Goal: Communication & Community: Answer question/provide support

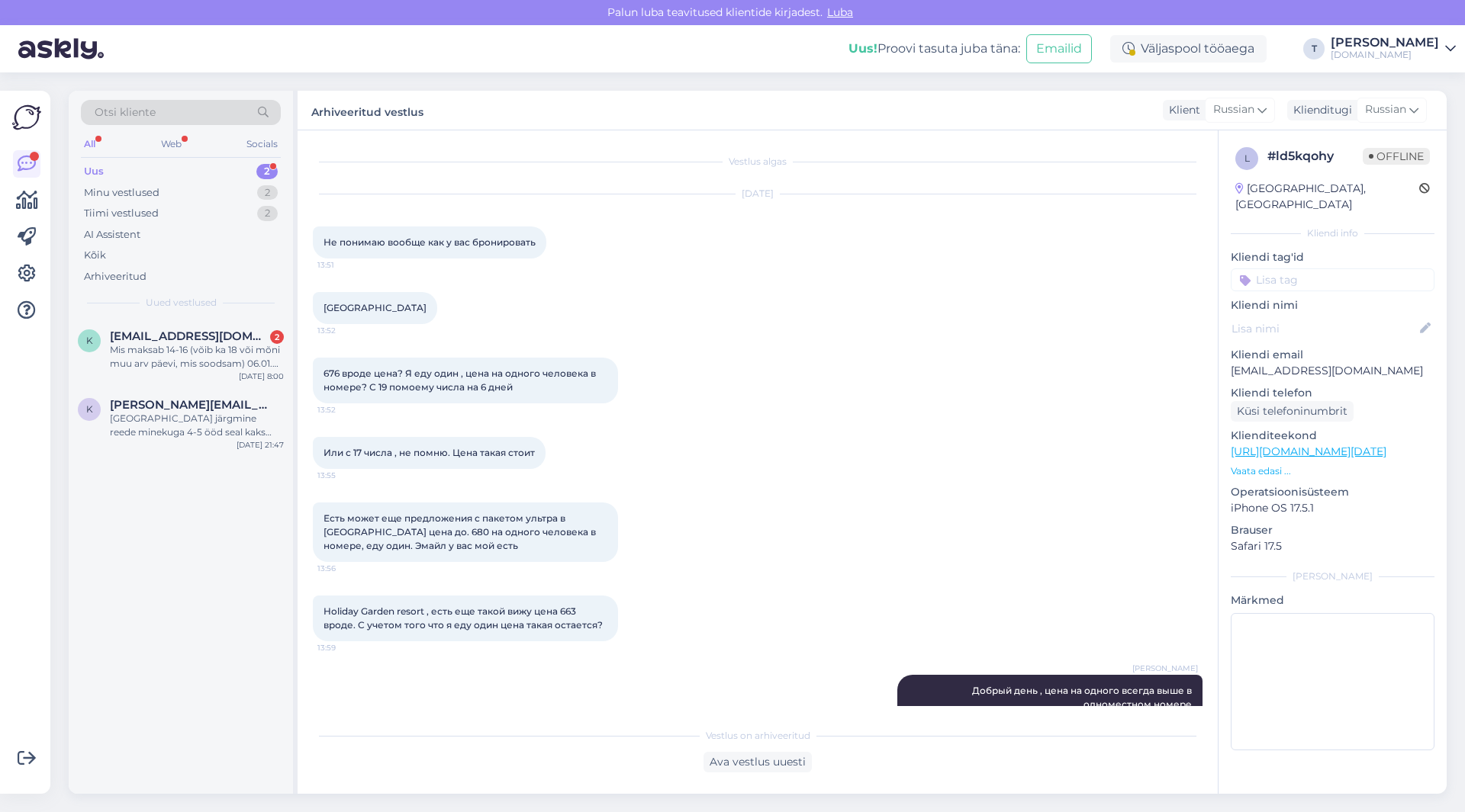
scroll to position [105, 0]
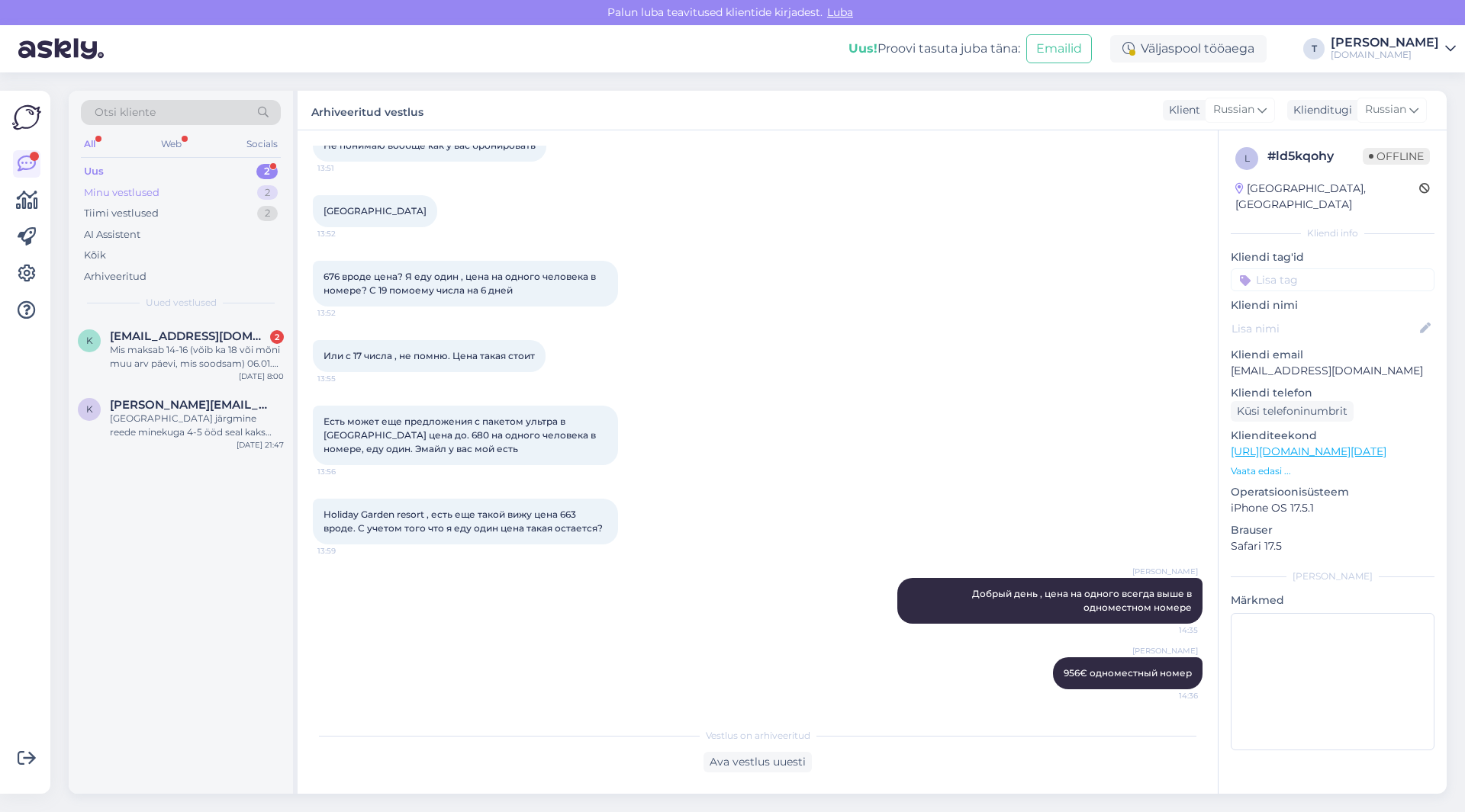
click at [170, 190] on div "Minu vestlused 2" at bounding box center [180, 194] width 200 height 22
click at [163, 348] on div "Доброе утро. [PERSON_NAME] узнать по поводу отеля [GEOGRAPHIC_DATA]. Пляж у нег…" at bounding box center [197, 357] width 174 height 28
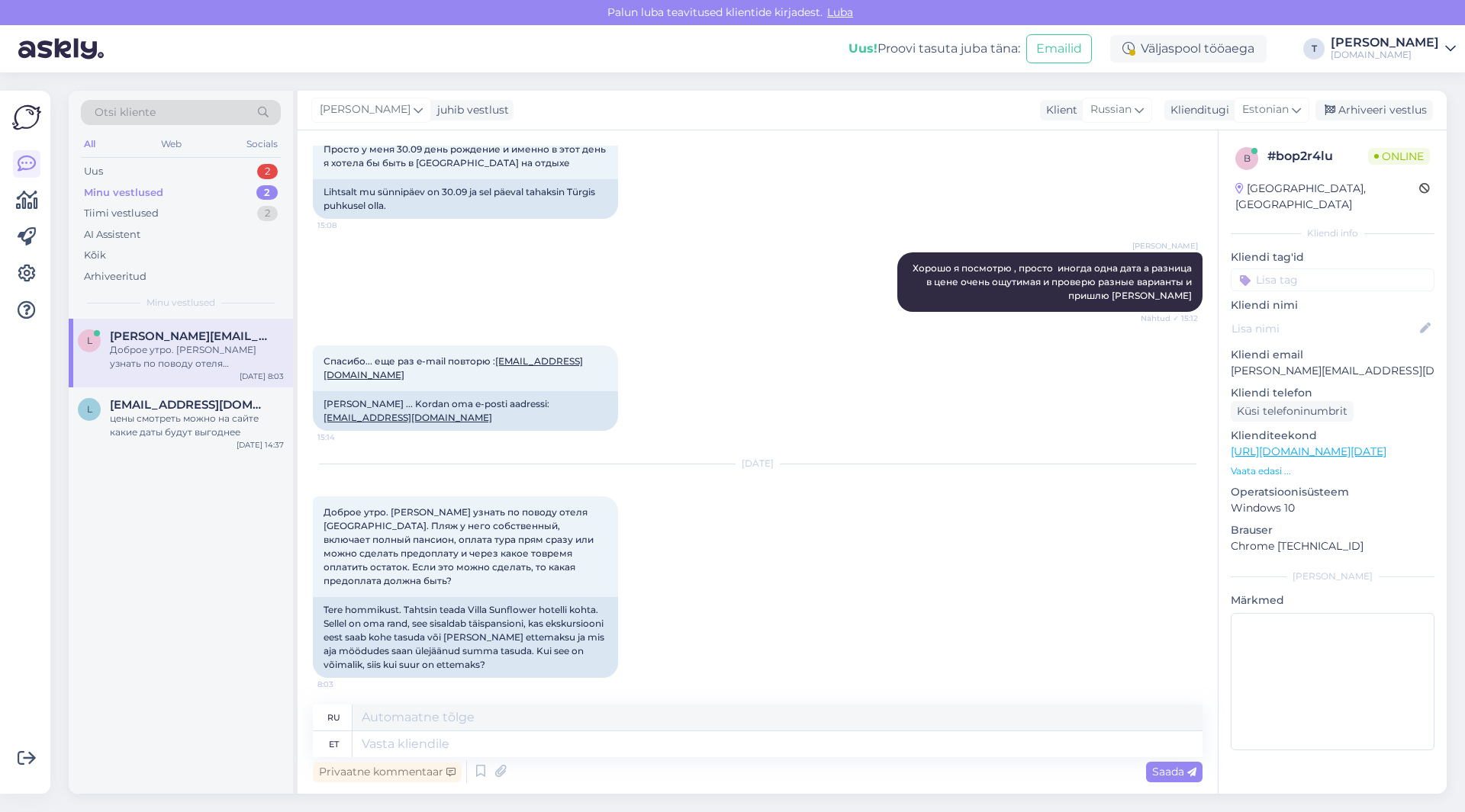
scroll to position [1117, 0]
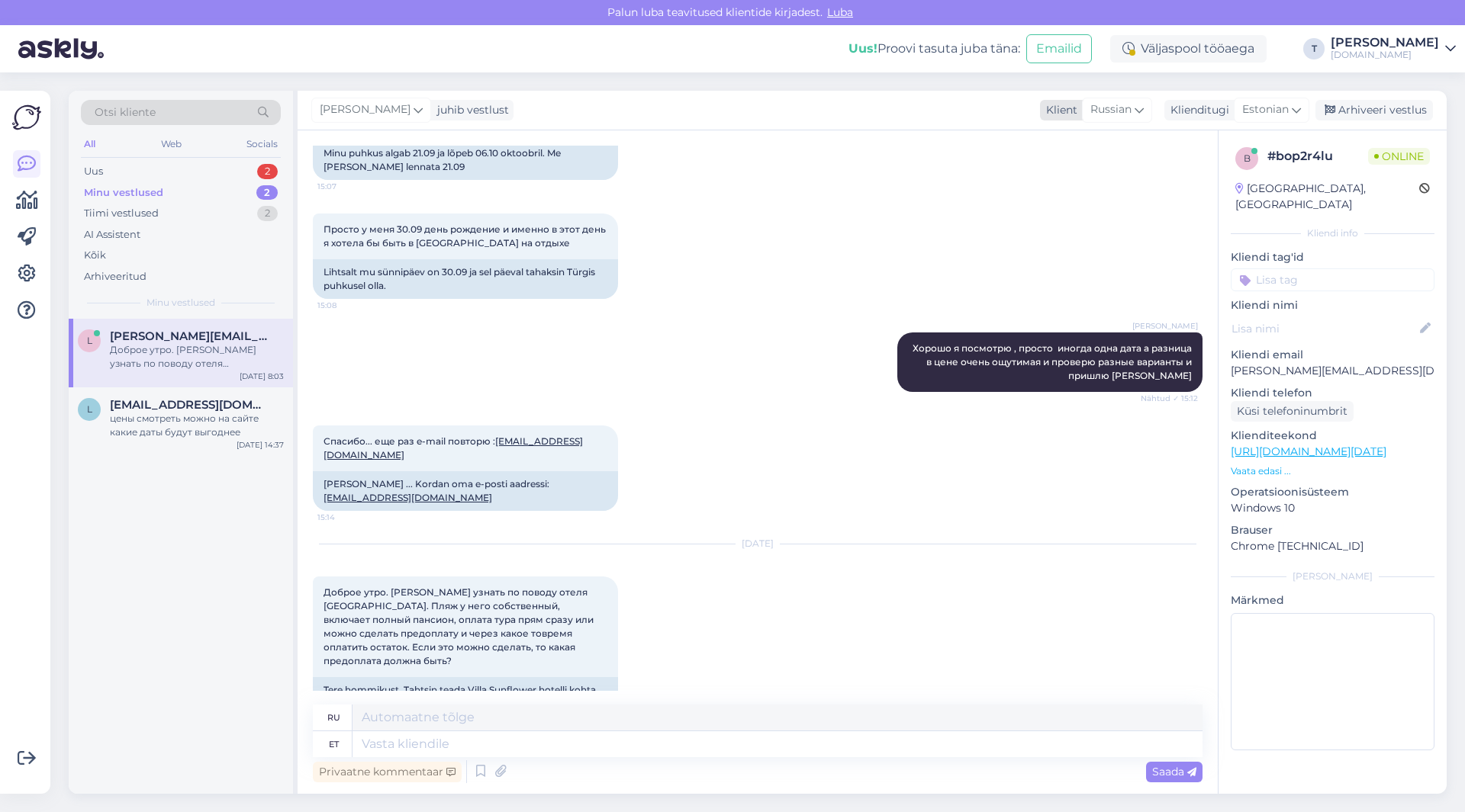
click at [1104, 110] on span "Russian" at bounding box center [1110, 109] width 41 height 17
click at [1267, 110] on span "Estonian" at bounding box center [1265, 109] width 47 height 17
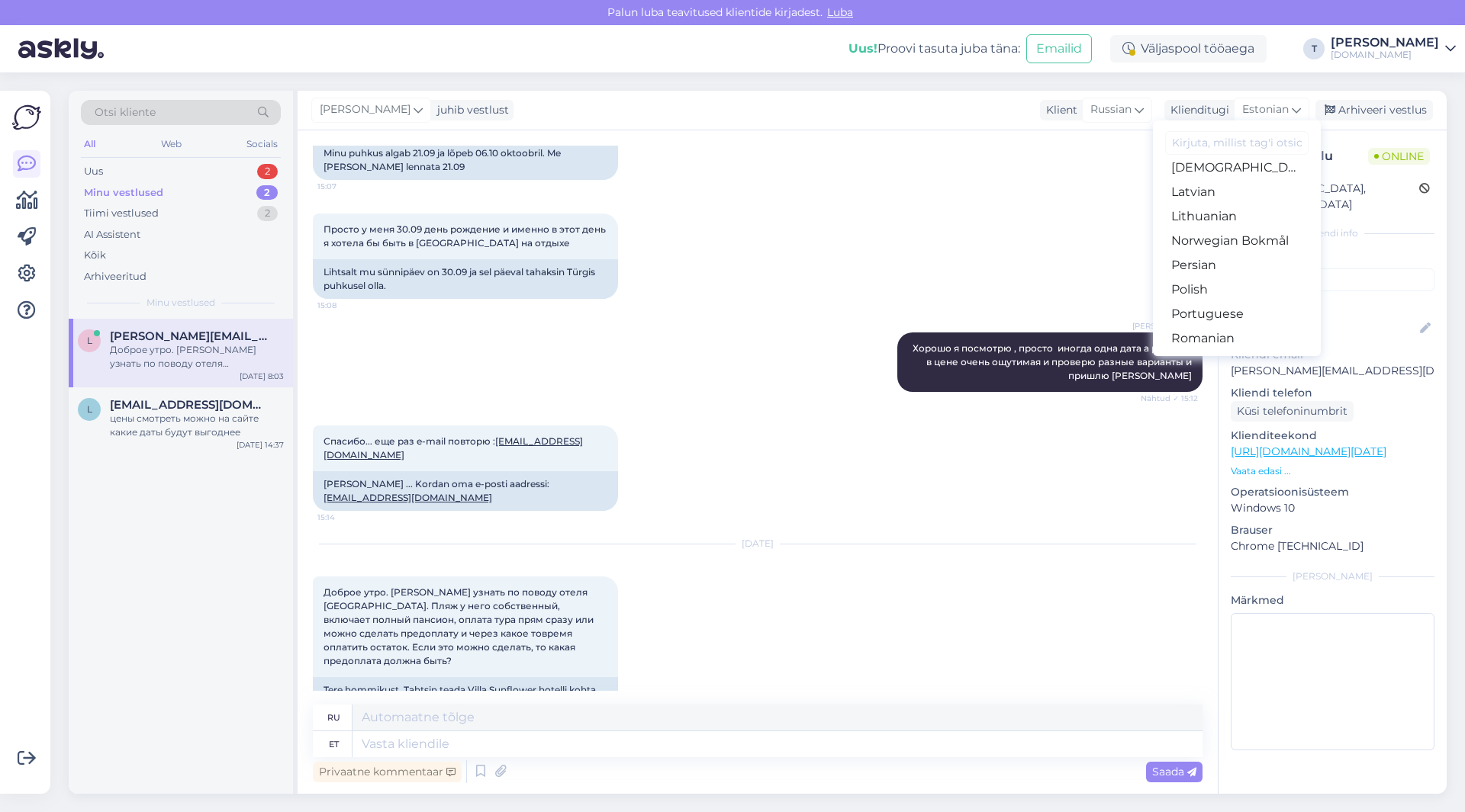
scroll to position [534, 0]
click at [1249, 255] on link "Russian" at bounding box center [1237, 254] width 168 height 25
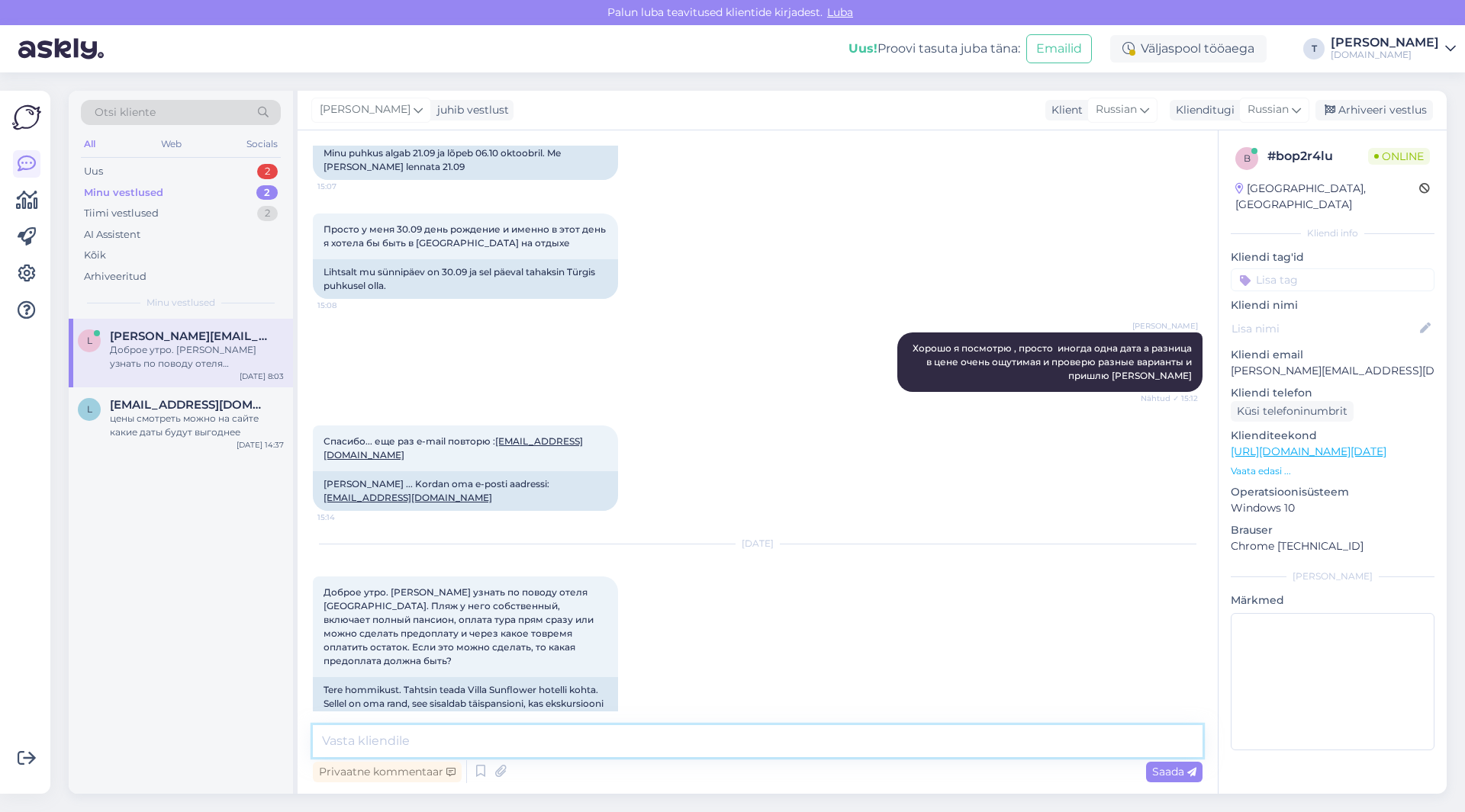
click at [739, 746] on textarea at bounding box center [758, 742] width 890 height 32
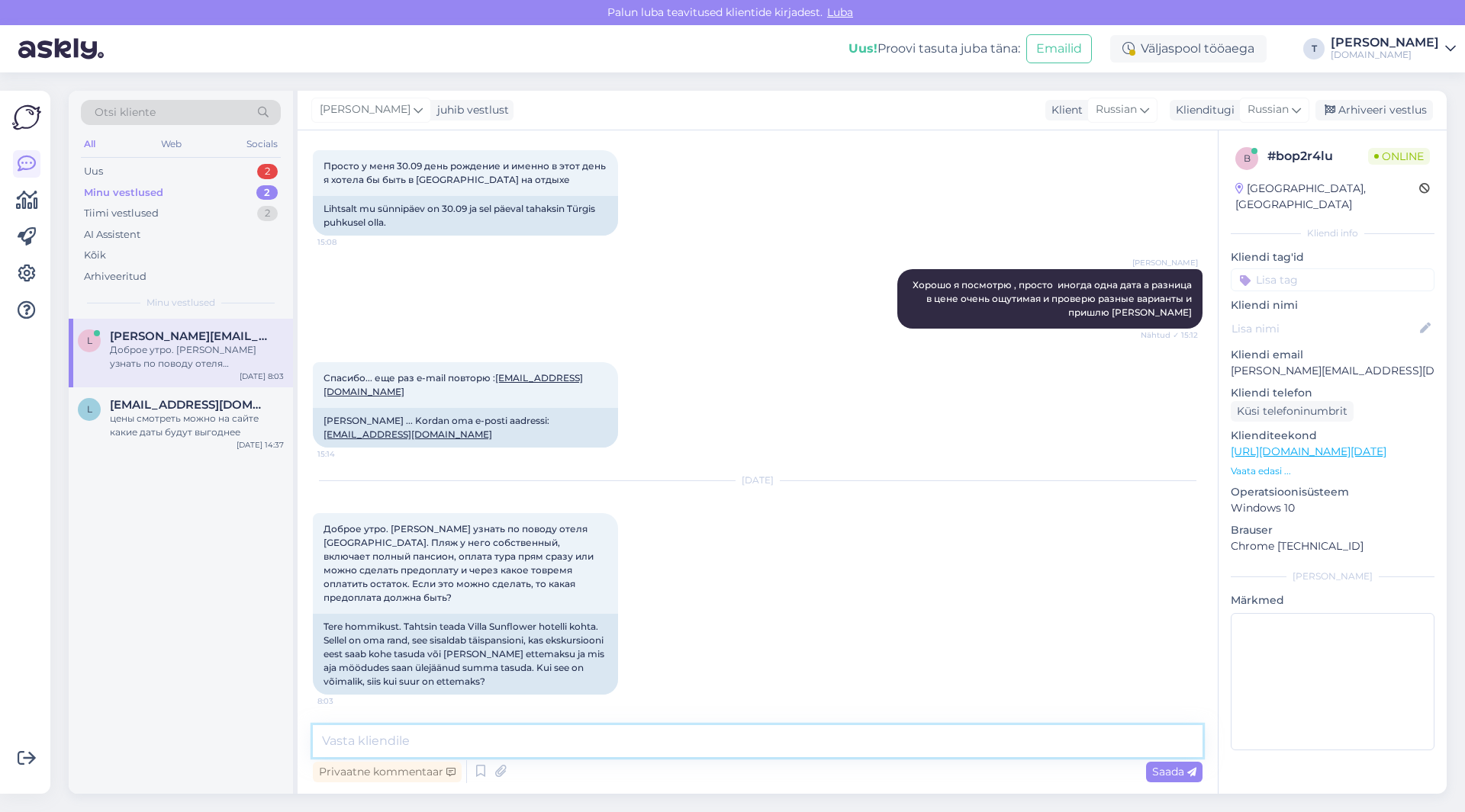
scroll to position [1249, 0]
click at [732, 737] on textarea at bounding box center [758, 742] width 890 height 32
type textarea "L"
type textarea "Добрый день , какая дата? если 22 или 30 то вся сумма в течении суток после бро…"
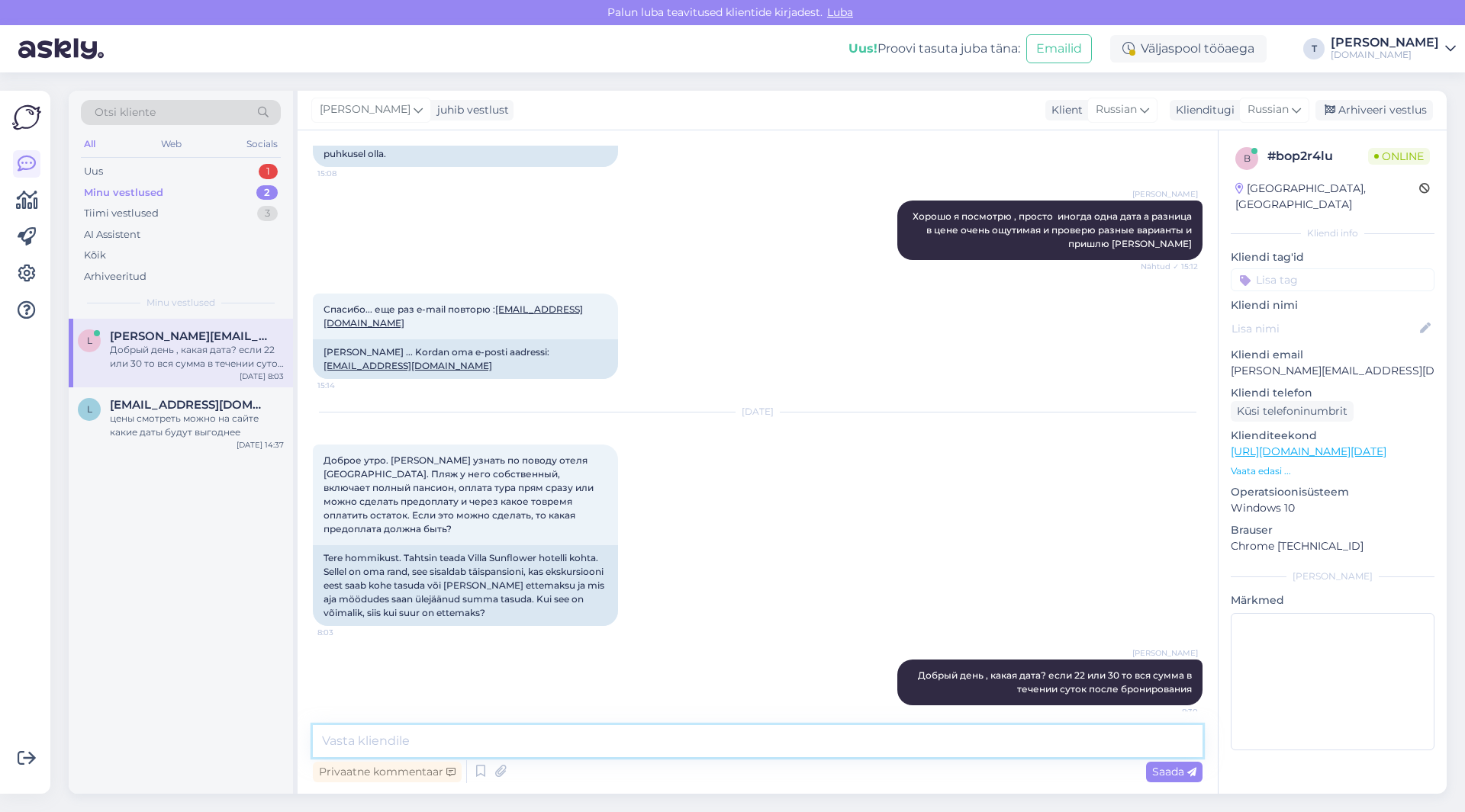
scroll to position [1328, 0]
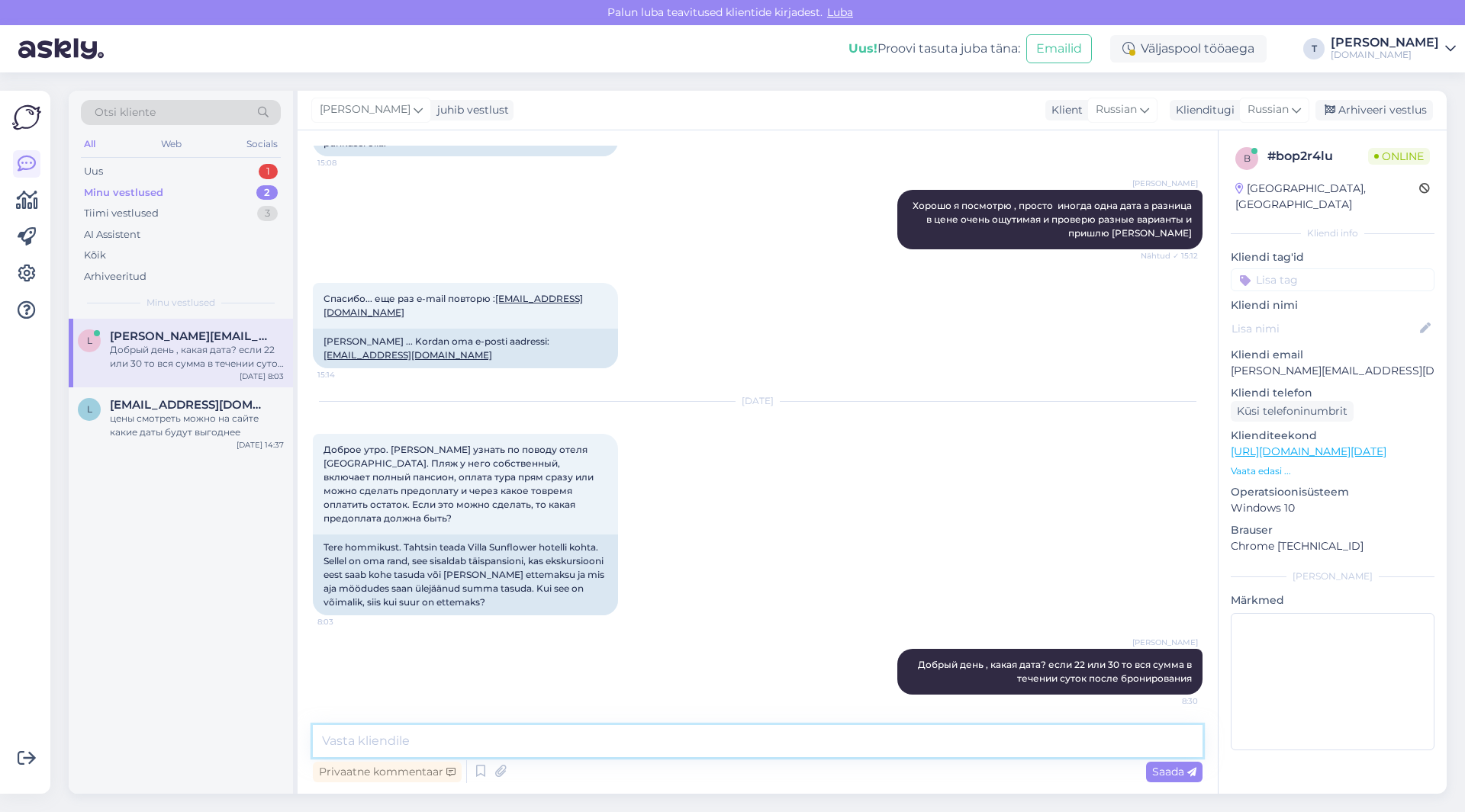
click at [636, 741] on textarea at bounding box center [758, 742] width 890 height 32
click at [536, 750] on textarea at bounding box center [758, 742] width 890 height 32
type textarea "зависит от даты если больше чем 23 дня то предоплата 10 или 20% зависит от туро…"
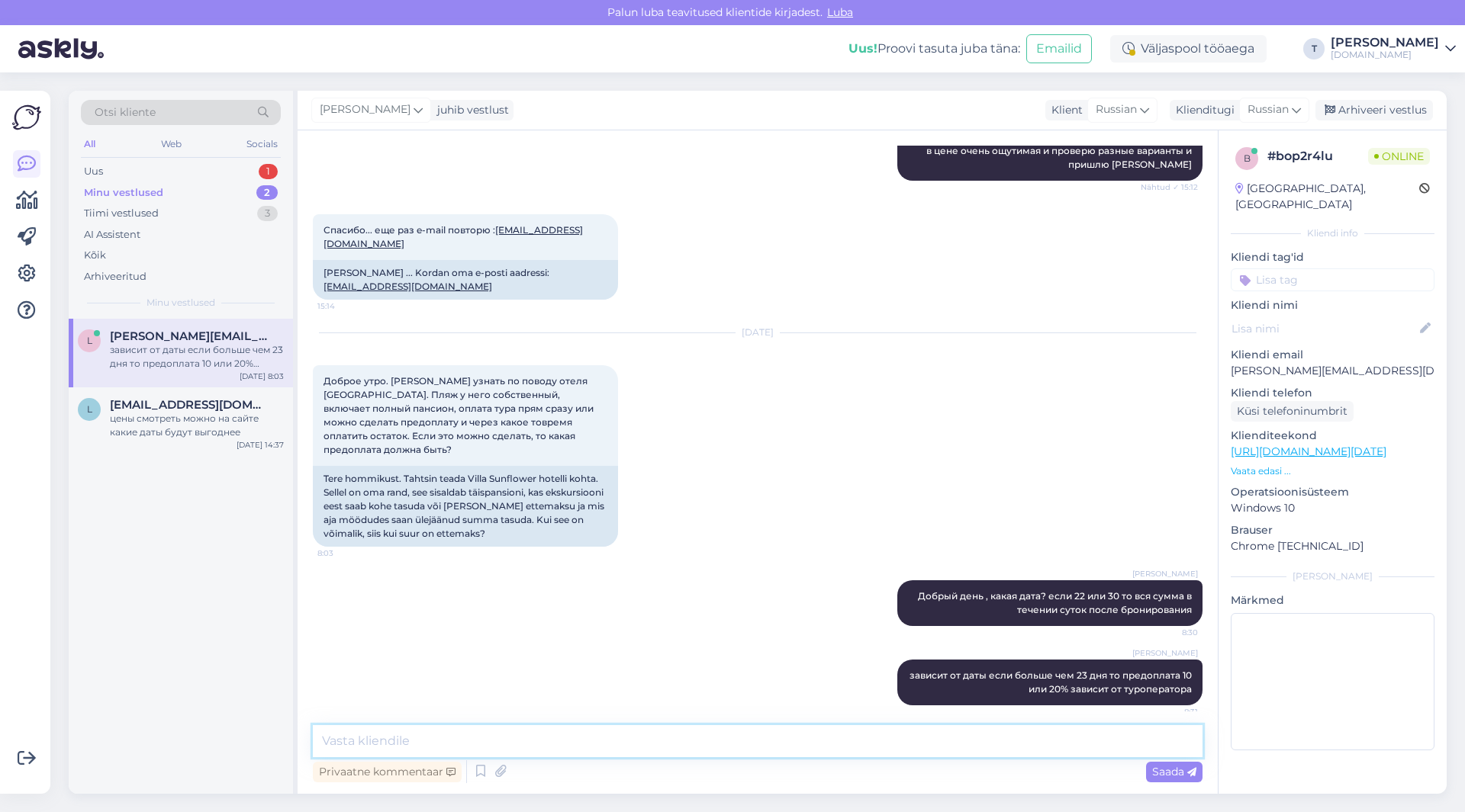
scroll to position [1408, 0]
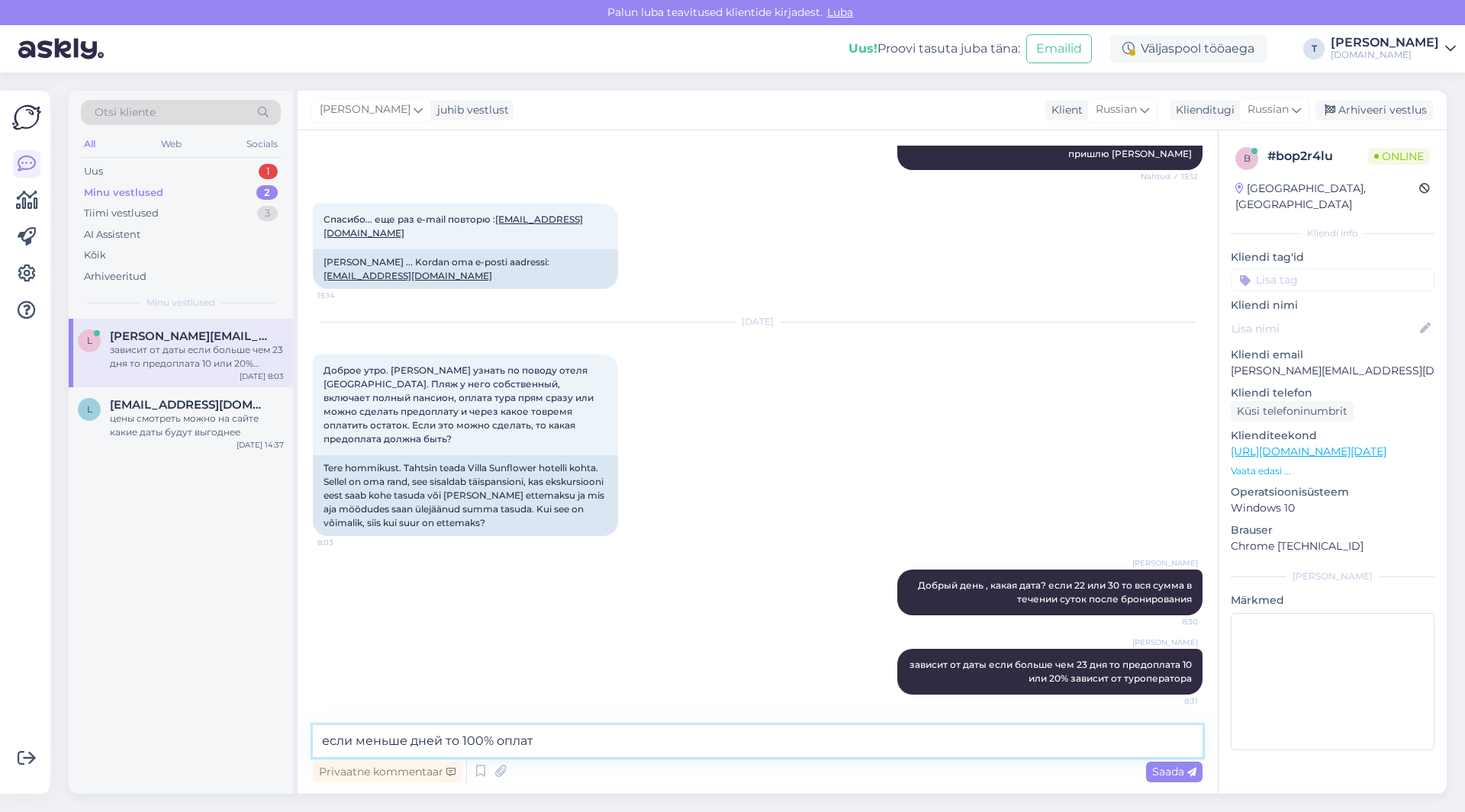
type textarea "если меньше дней то 100% оплата"
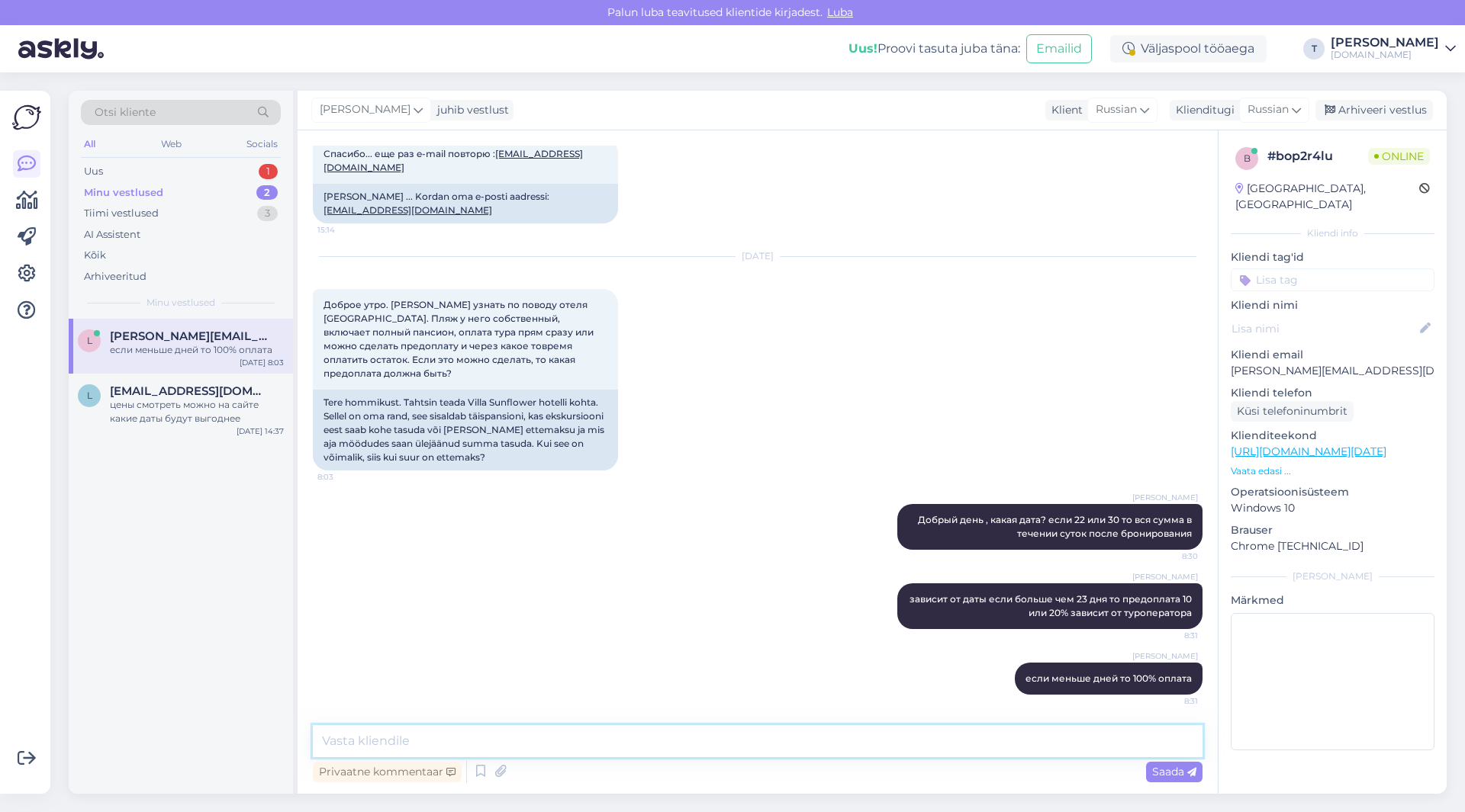
click at [554, 751] on textarea at bounding box center [758, 742] width 890 height 32
paste textarea "Пляж автобус до пляжа: бесплатно песчаный на пляже зонтики, шезлонги: платно го…"
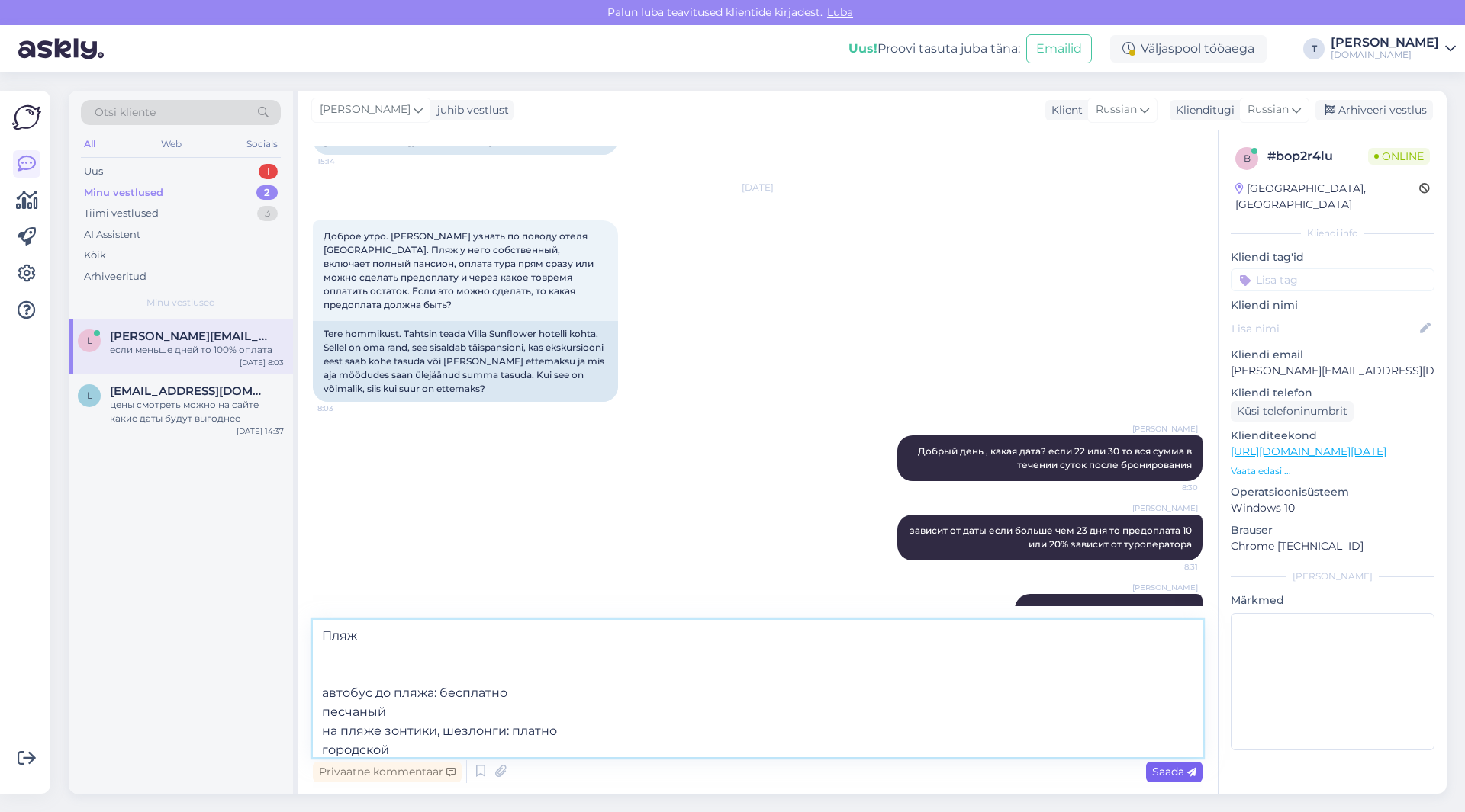
type textarea "Пляж автобус до пляжа: бесплатно песчаный на пляже зонтики, шезлонги: платно го…"
click at [1168, 770] on span "Saada" at bounding box center [1174, 772] width 45 height 14
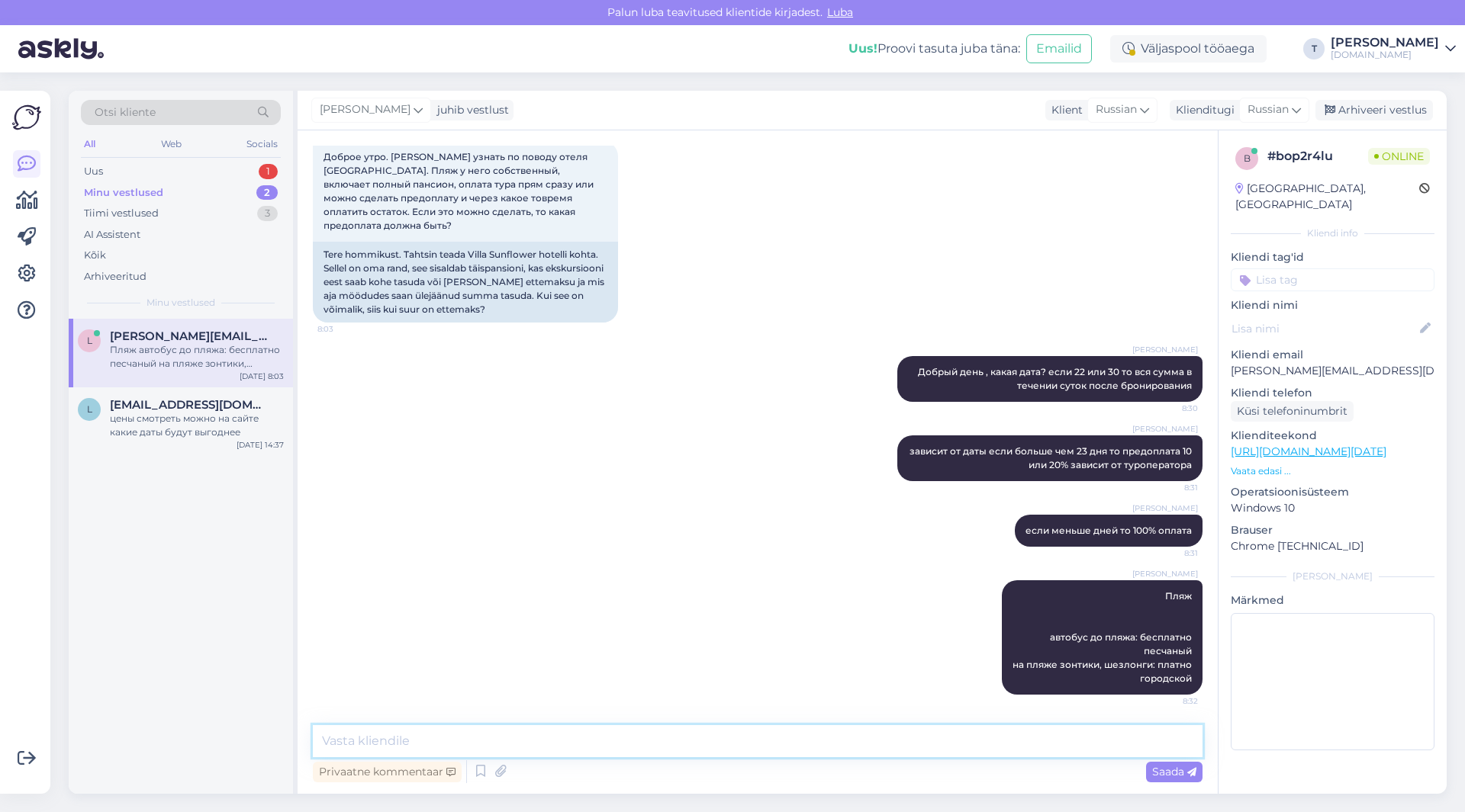
click at [640, 736] on textarea at bounding box center [758, 742] width 890 height 32
type textarea "y"
type textarea "f"
type textarea "в отеле всё включено питания, очень большой отель , очень хороший спа там и сам…"
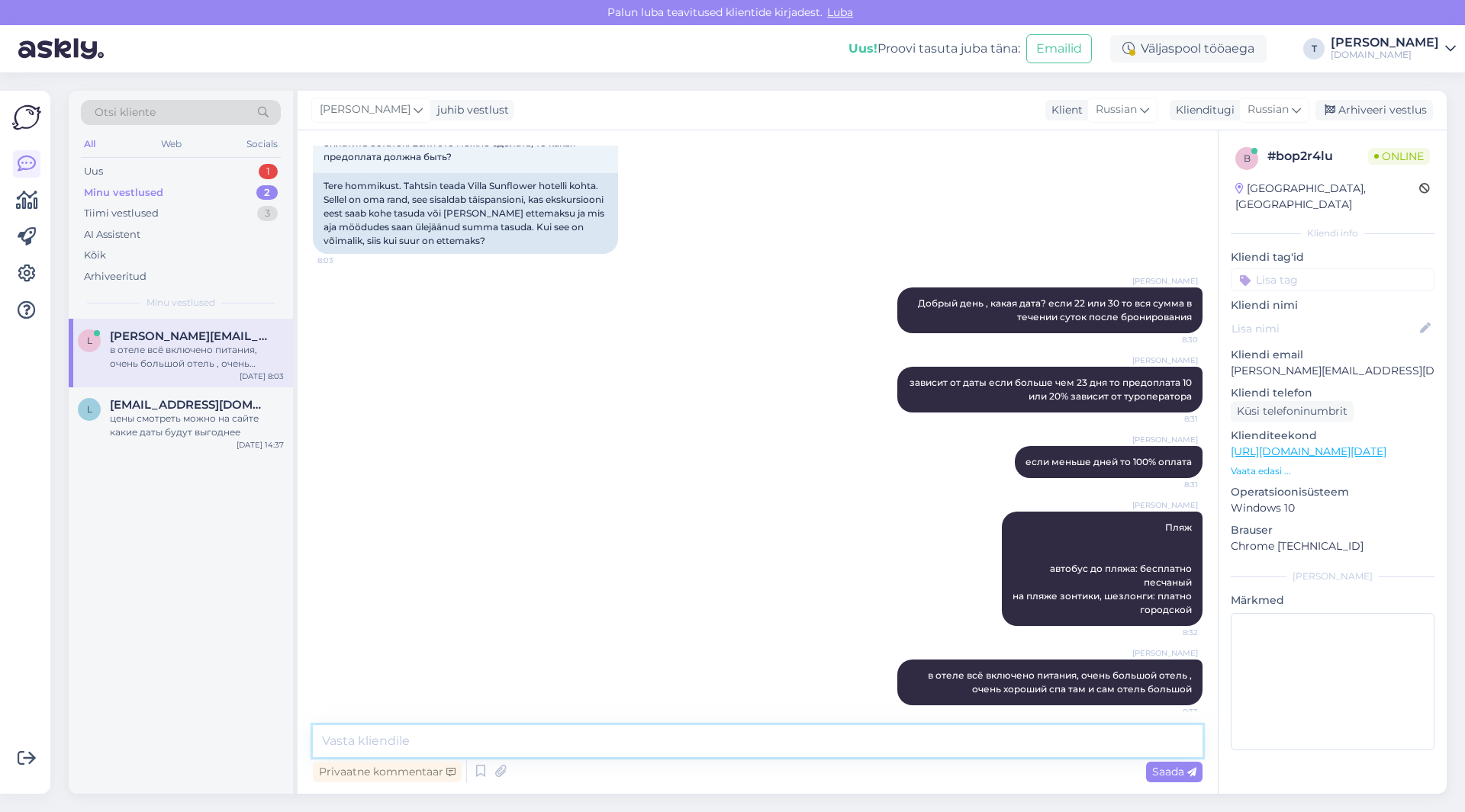
scroll to position [1700, 0]
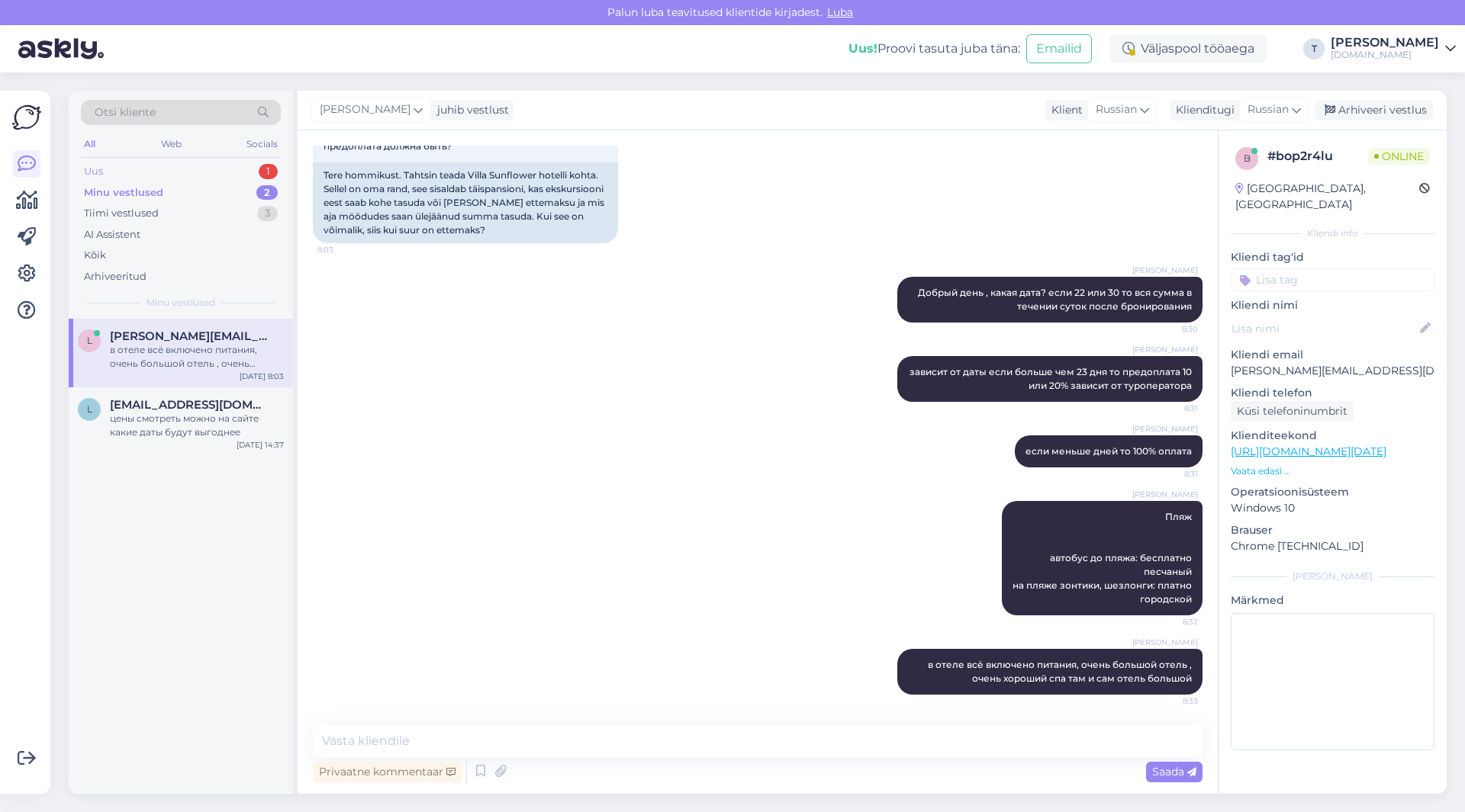
click at [206, 163] on div "Uus 1" at bounding box center [180, 172] width 200 height 22
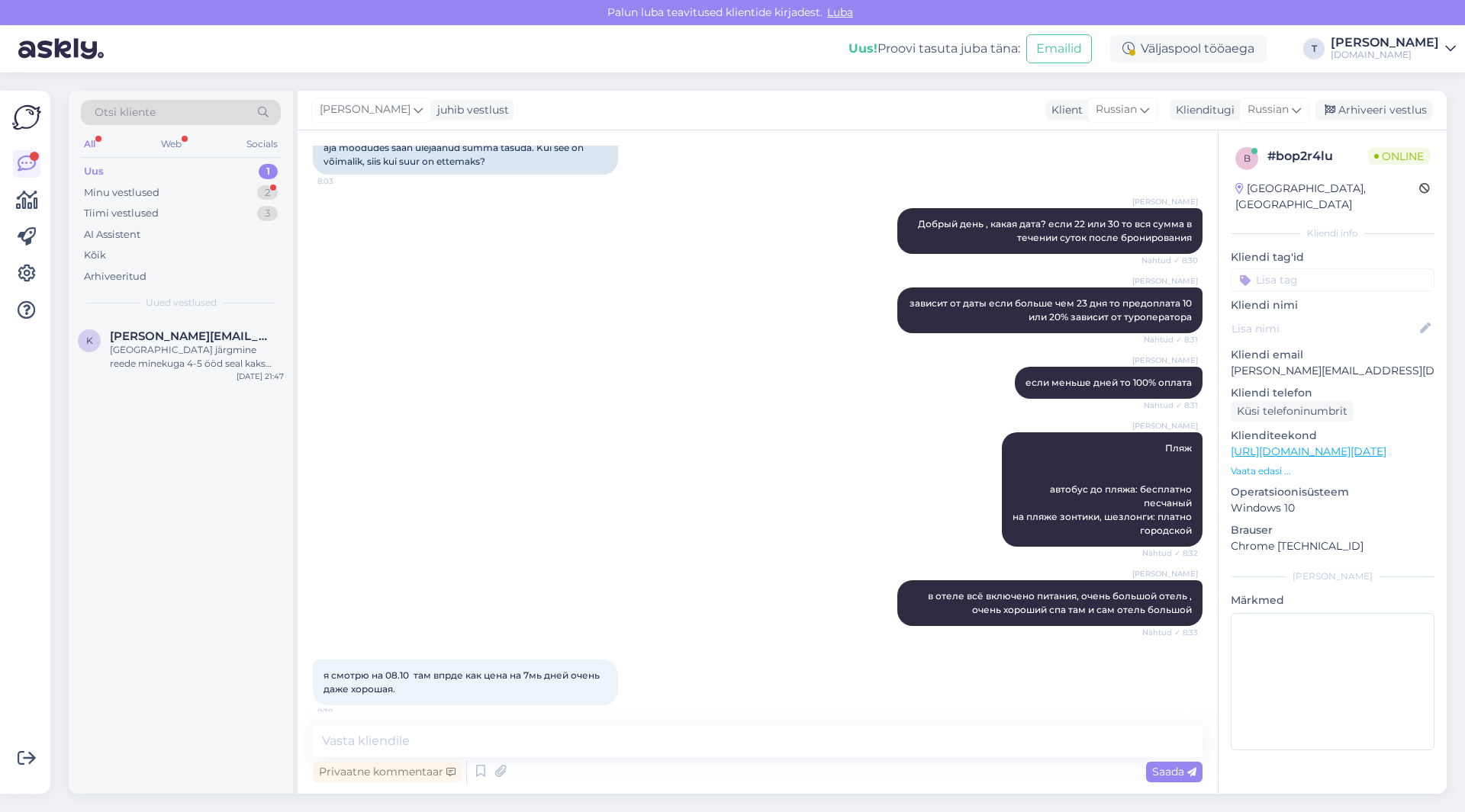
scroll to position [1780, 0]
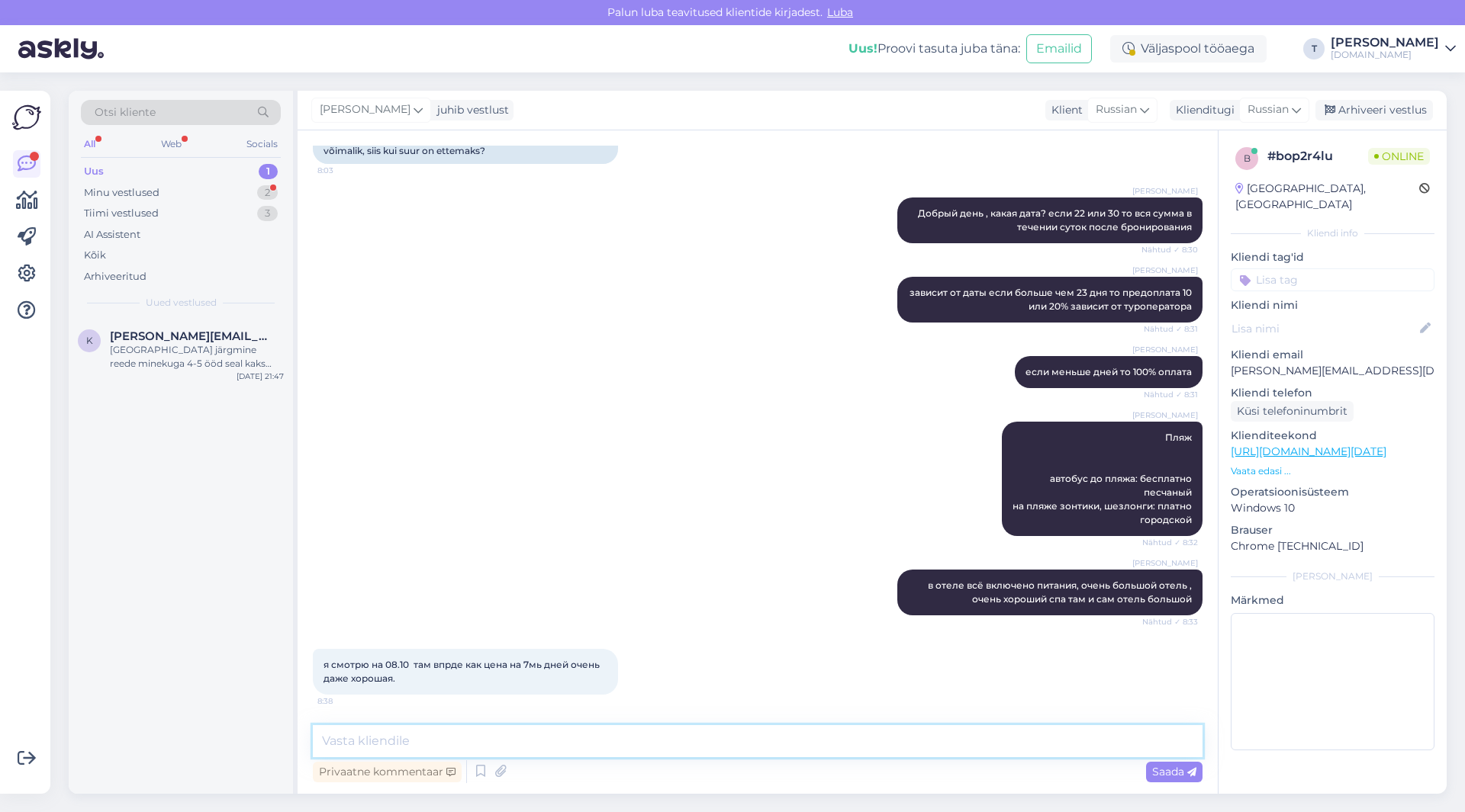
click at [676, 736] on textarea at bounding box center [758, 742] width 890 height 32
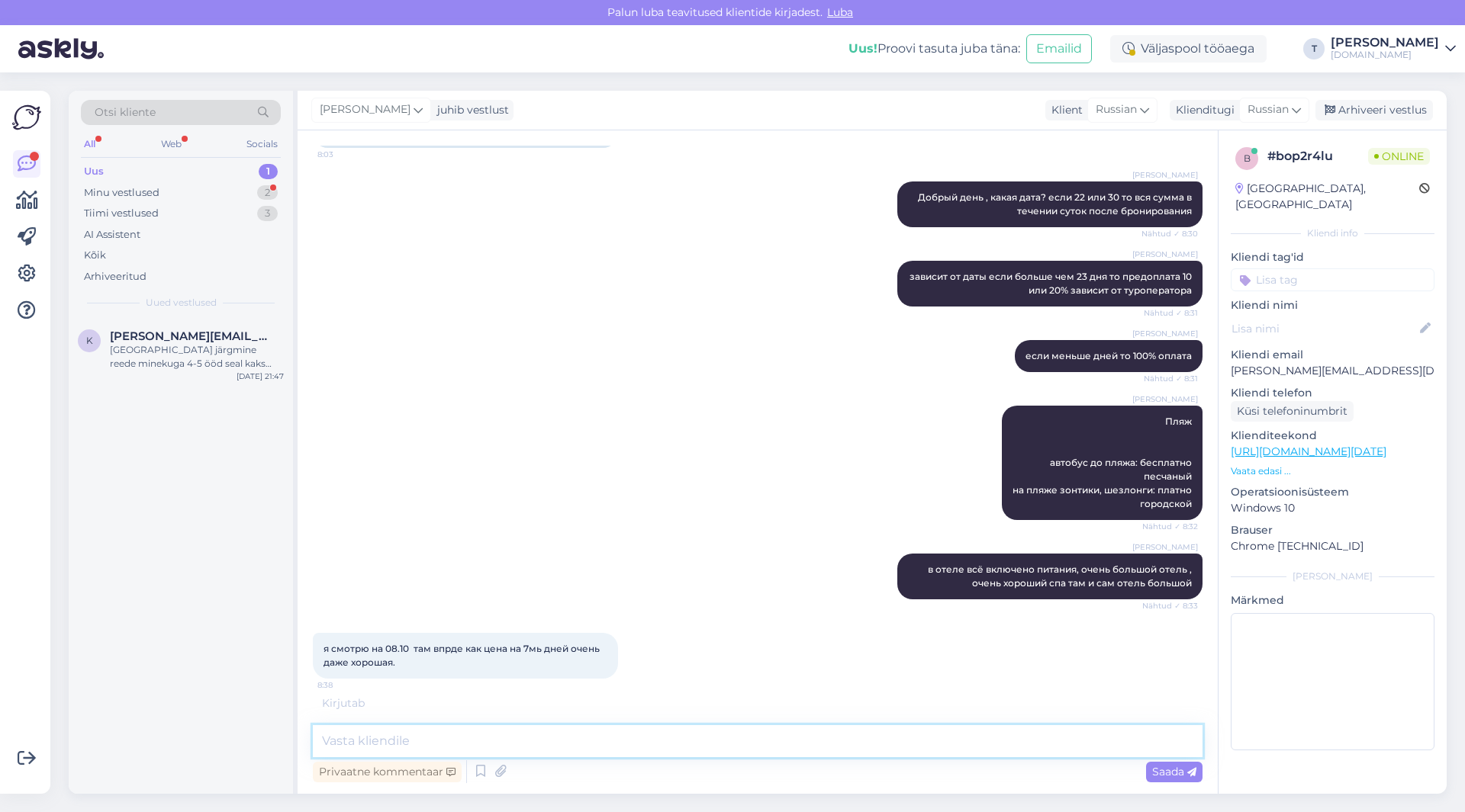
click at [571, 729] on textarea at bounding box center [758, 742] width 890 height 32
type textarea "да"
click at [1165, 772] on span "Saada" at bounding box center [1174, 772] width 45 height 14
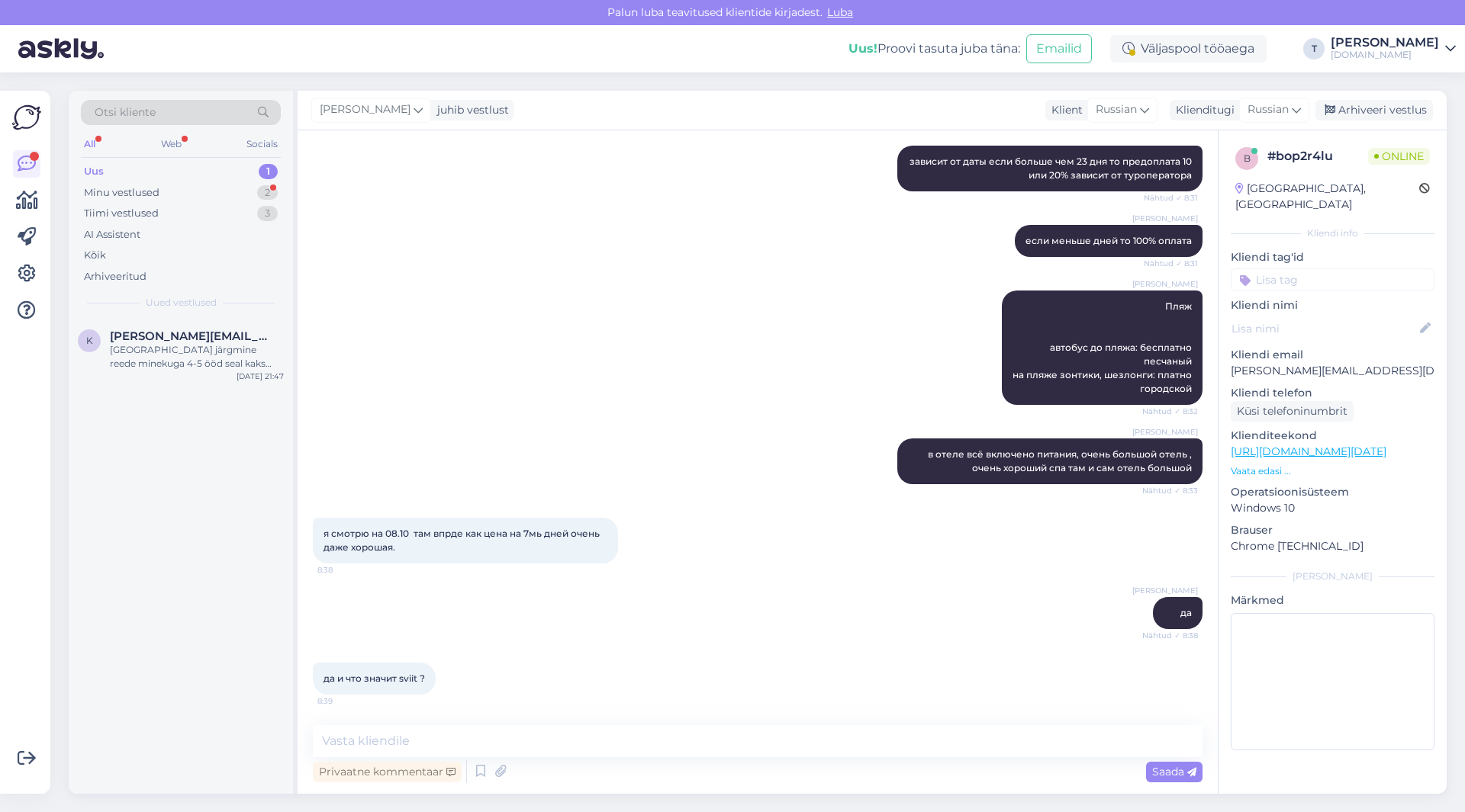
scroll to position [1911, 0]
click at [470, 739] on textarea at bounding box center [758, 742] width 890 height 32
paste textarea "35-45 m2"
type textarea "35-45 m2"
click at [1162, 778] on span "Saada" at bounding box center [1174, 772] width 45 height 14
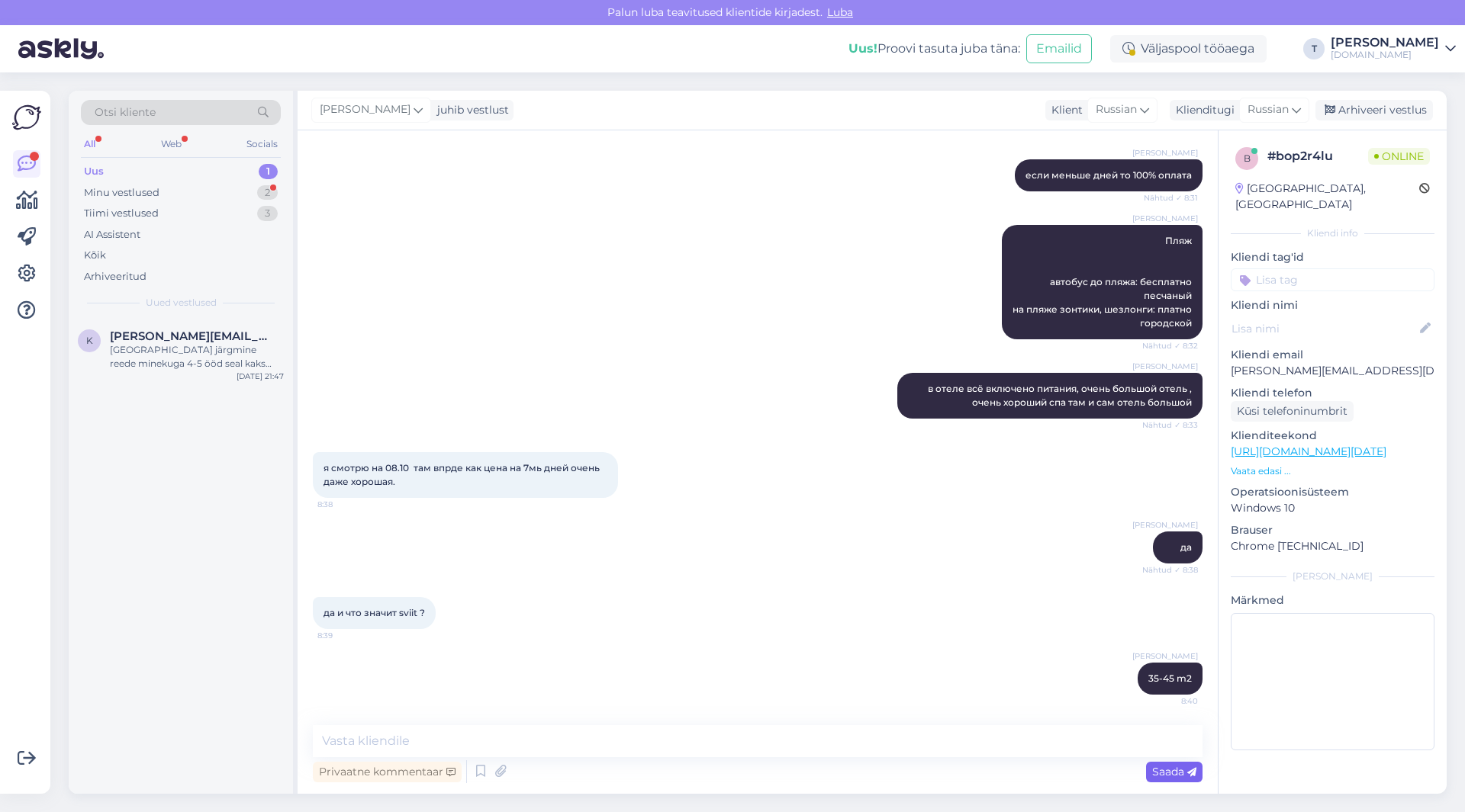
scroll to position [1976, 0]
click at [1031, 745] on textarea at bounding box center [758, 742] width 890 height 32
type textarea ","
type textarea "большой номер"
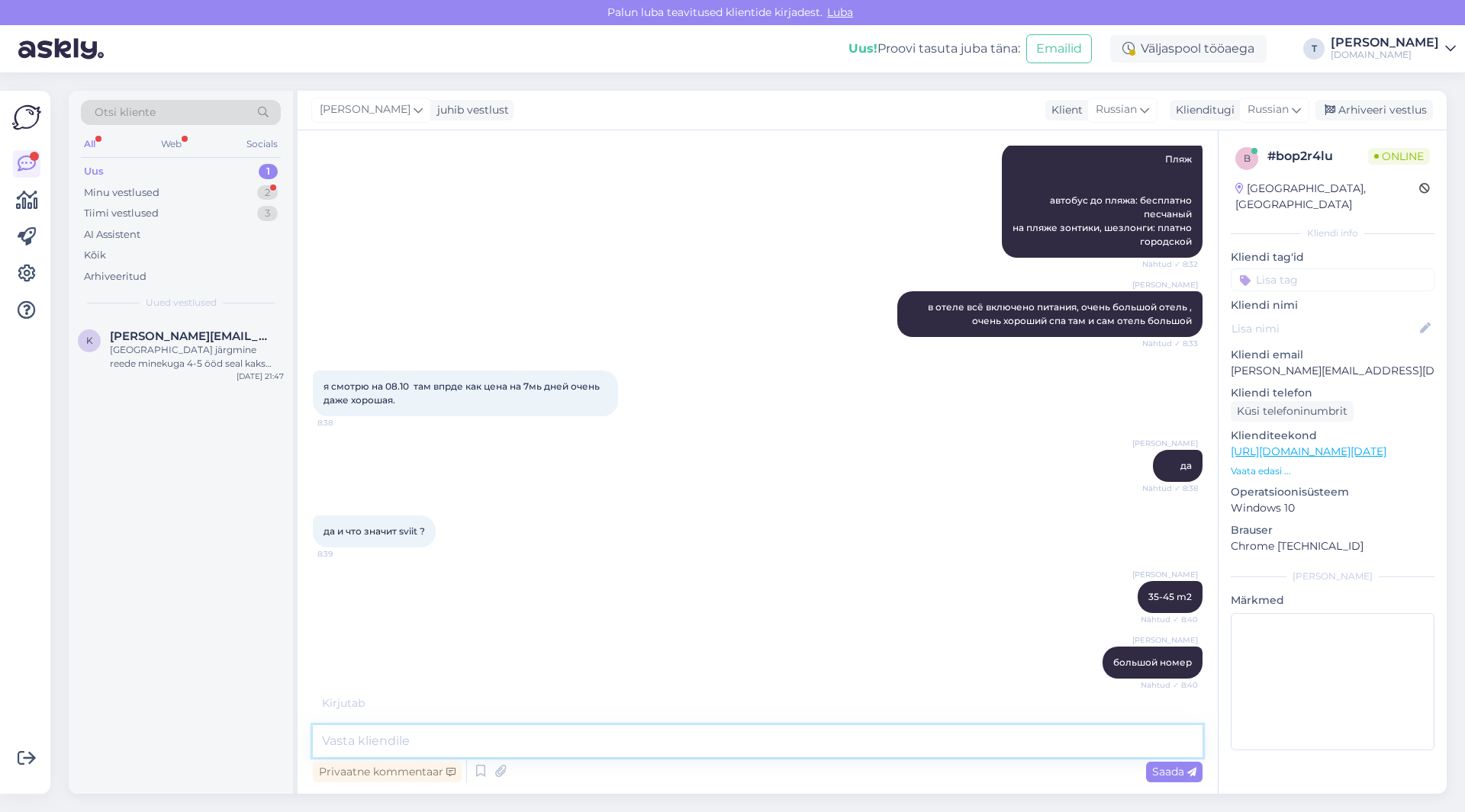
paste textarea "гостиная с кухней, спальня, смежная дверь"
type textarea "гостиная с кухней, спальня, смежная дверь"
click at [1173, 764] on div "Saada" at bounding box center [1174, 771] width 57 height 21
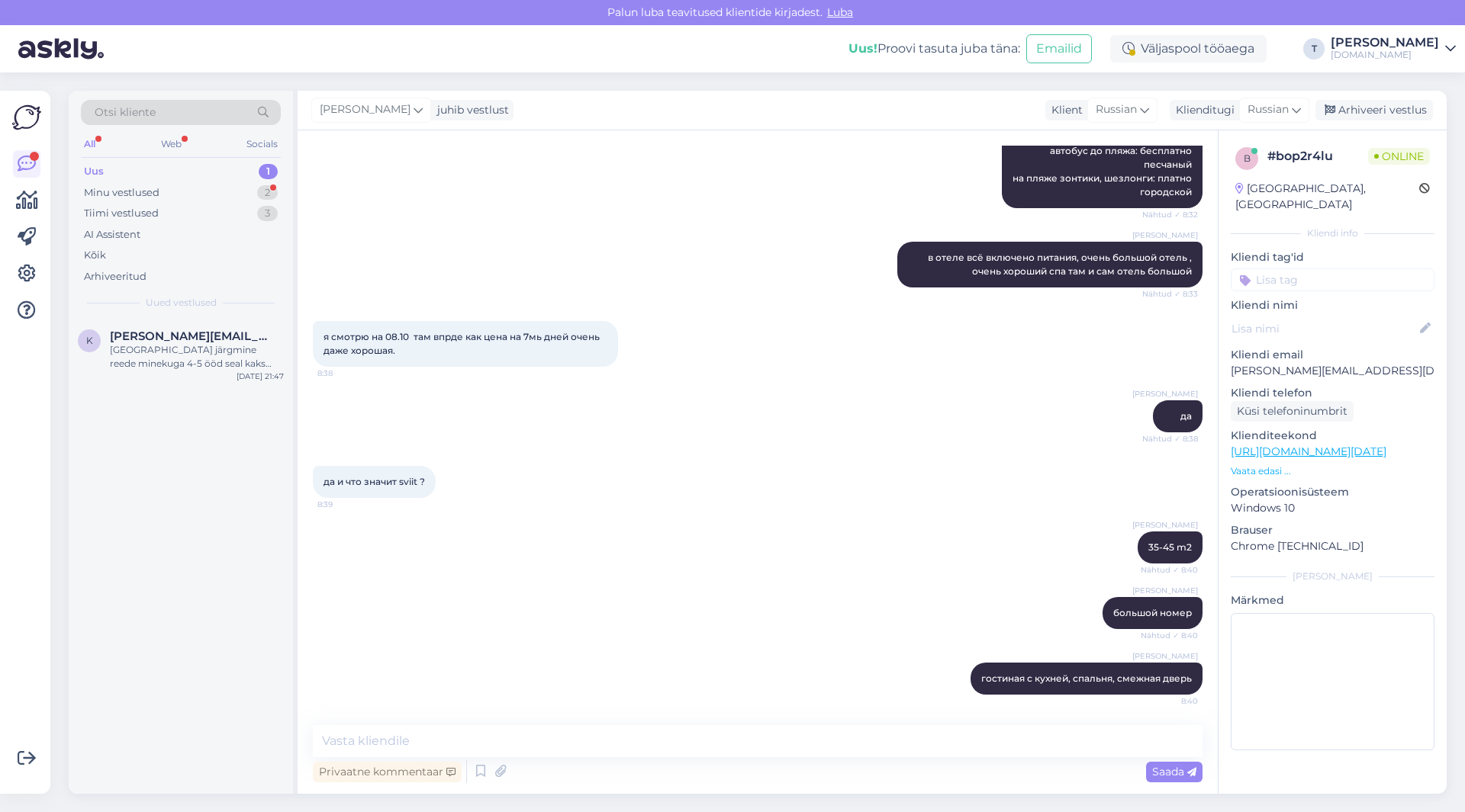
scroll to position [2107, 0]
click at [676, 749] on textarea at bounding box center [758, 742] width 890 height 32
type textarea "я вижу"
drag, startPoint x: 379, startPoint y: 743, endPoint x: 275, endPoint y: 739, distance: 104.1
click at [275, 739] on div "Otsi kliente All Web Socials Uus 1 Minu vestlused 2 Tiimi vestlused 3 AI Assist…" at bounding box center [757, 442] width 1378 height 703
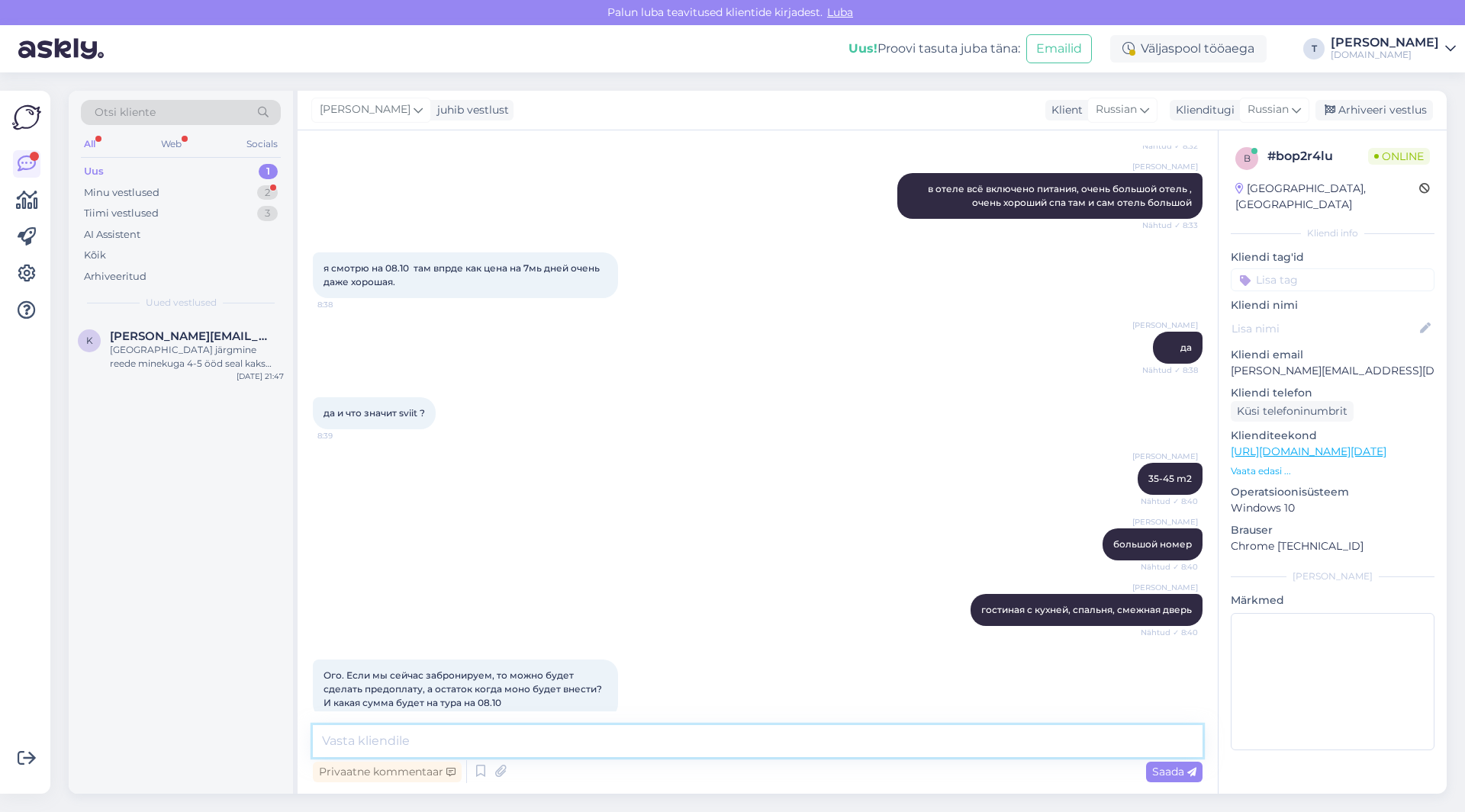
scroll to position [2201, 0]
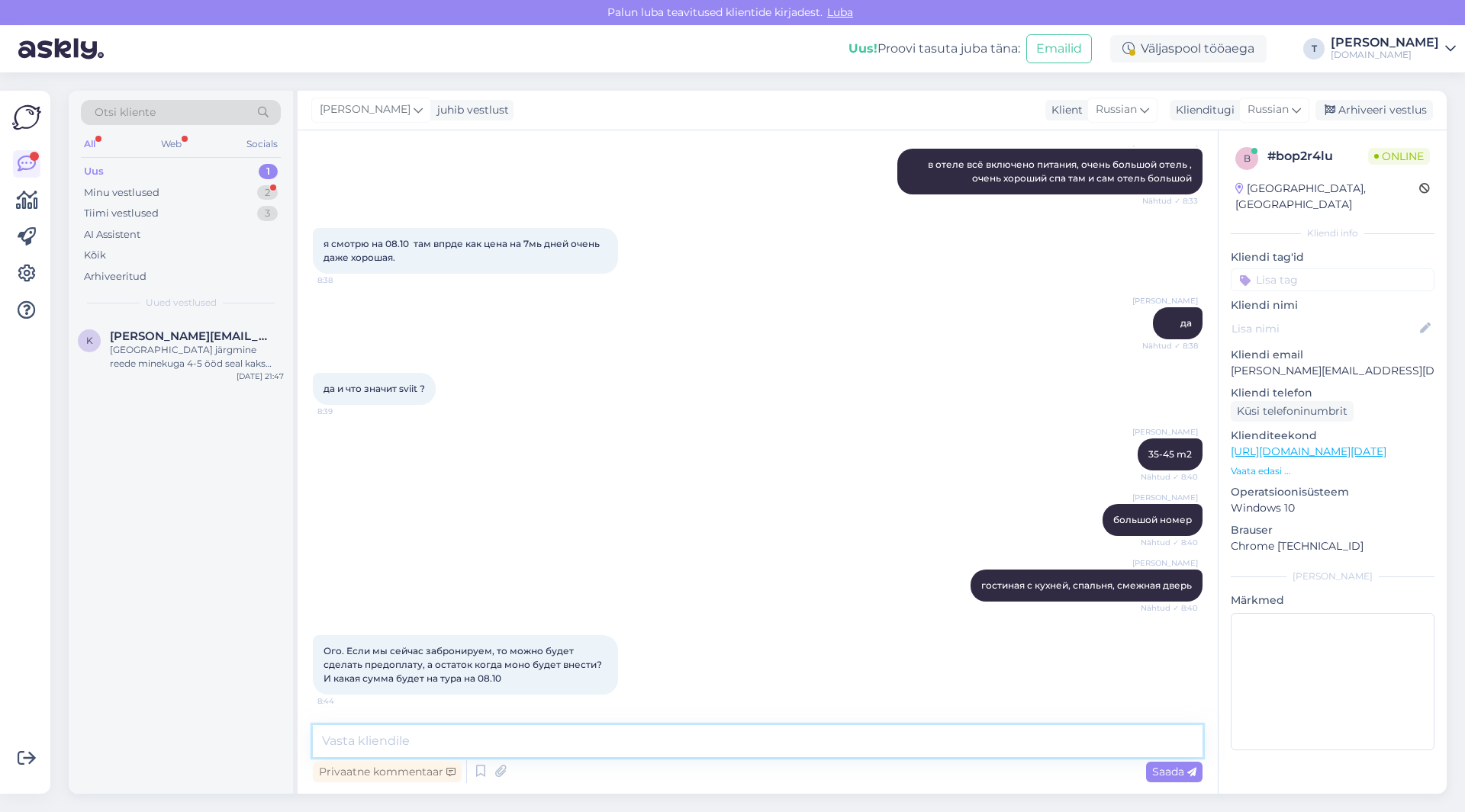
click at [518, 742] on textarea at bounding box center [758, 742] width 890 height 32
click at [521, 741] on textarea at bounding box center [758, 742] width 890 height 32
type textarea "l"
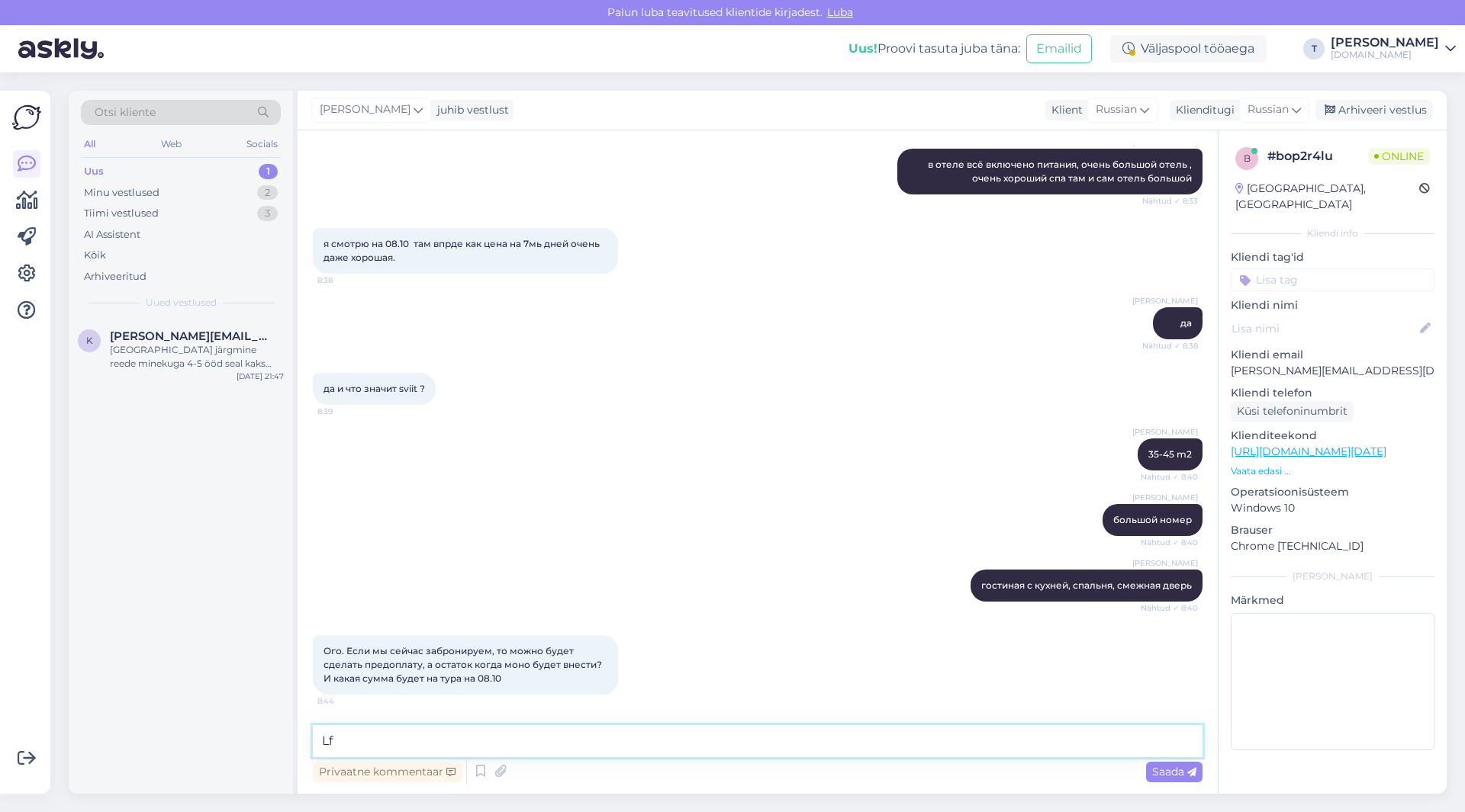
type textarea "L"
type textarea "10 % предоплата и за 23 дня до поездки всю сумму надо оплатить"
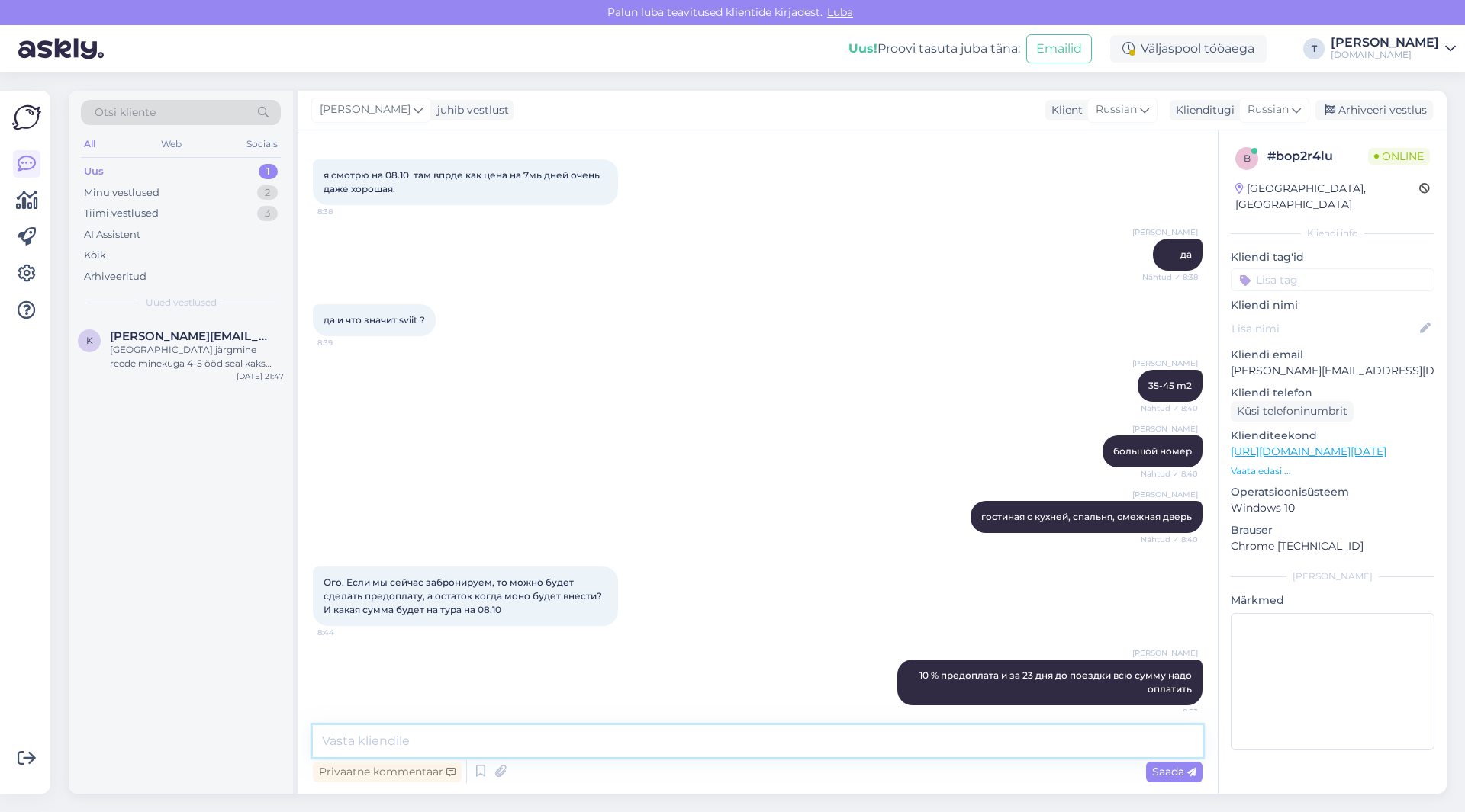
scroll to position [2280, 0]
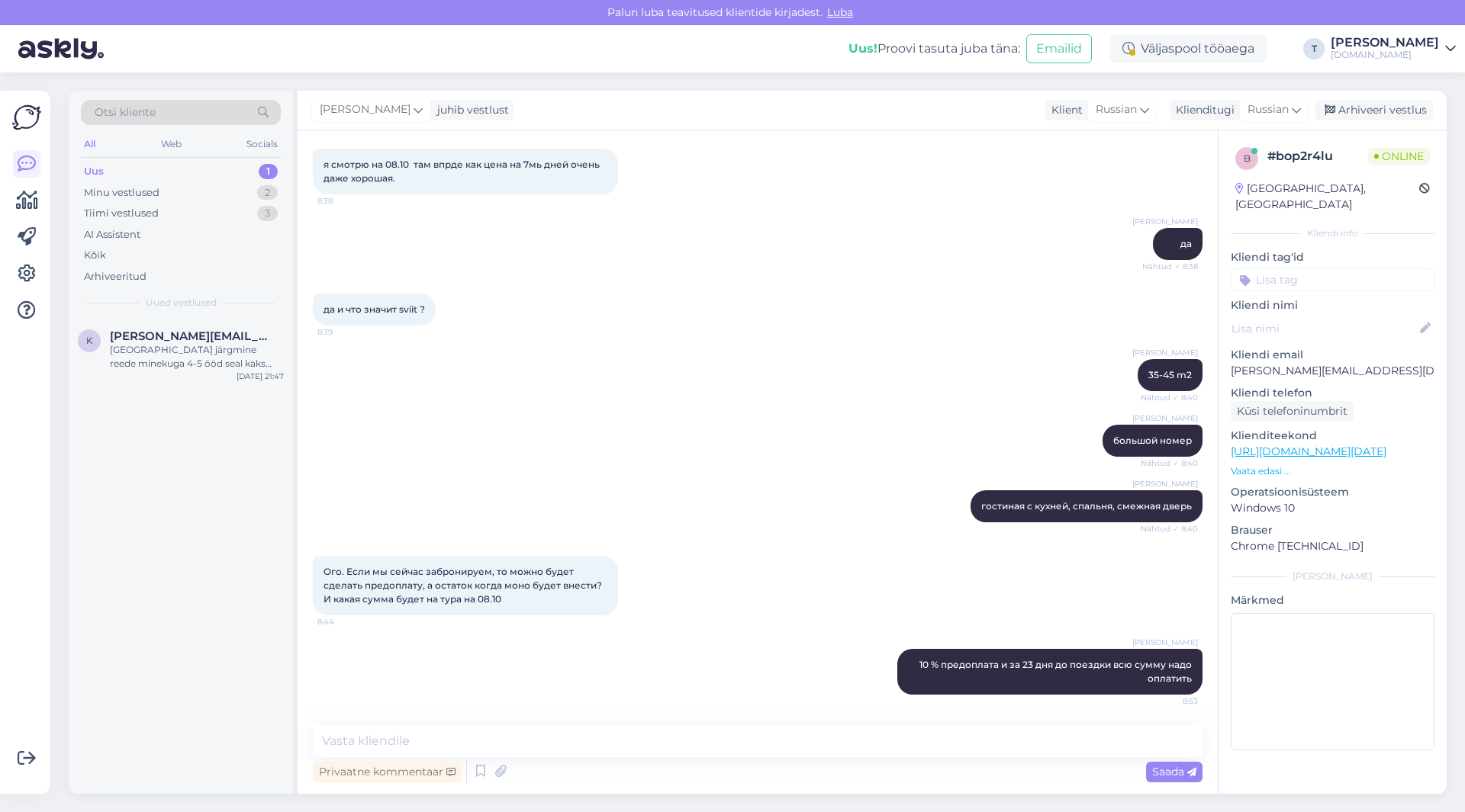
click at [1275, 465] on p "Vaata edasi ..." at bounding box center [1332, 472] width 204 height 14
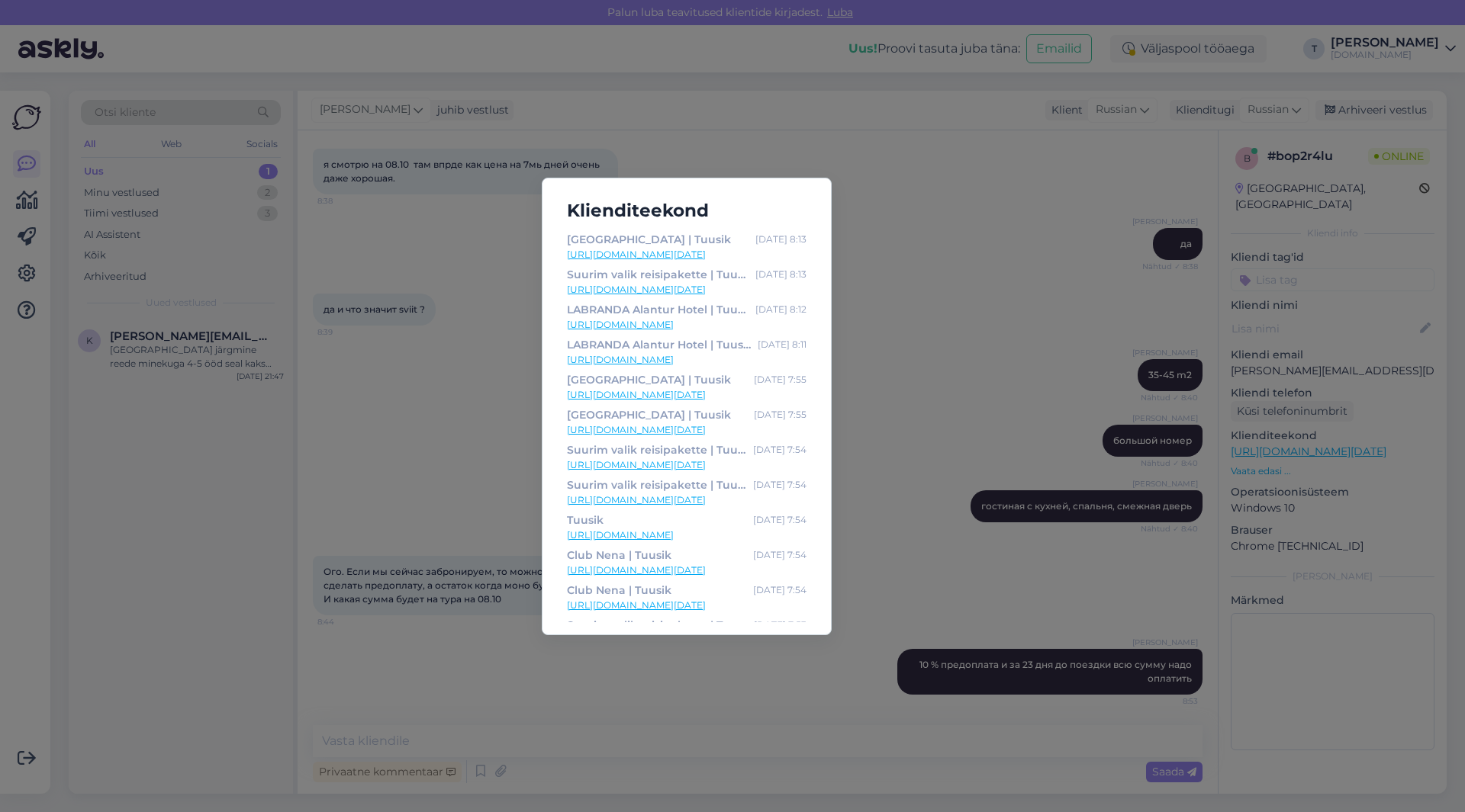
click at [662, 248] on link "[URL][DOMAIN_NAME][DATE]" at bounding box center [686, 255] width 239 height 14
click at [933, 519] on div "Klienditeekond [GEOGRAPHIC_DATA] | Tuusik [DATE] 8:13 [URL][DOMAIN_NAME][DATE] …" at bounding box center [732, 406] width 1465 height 812
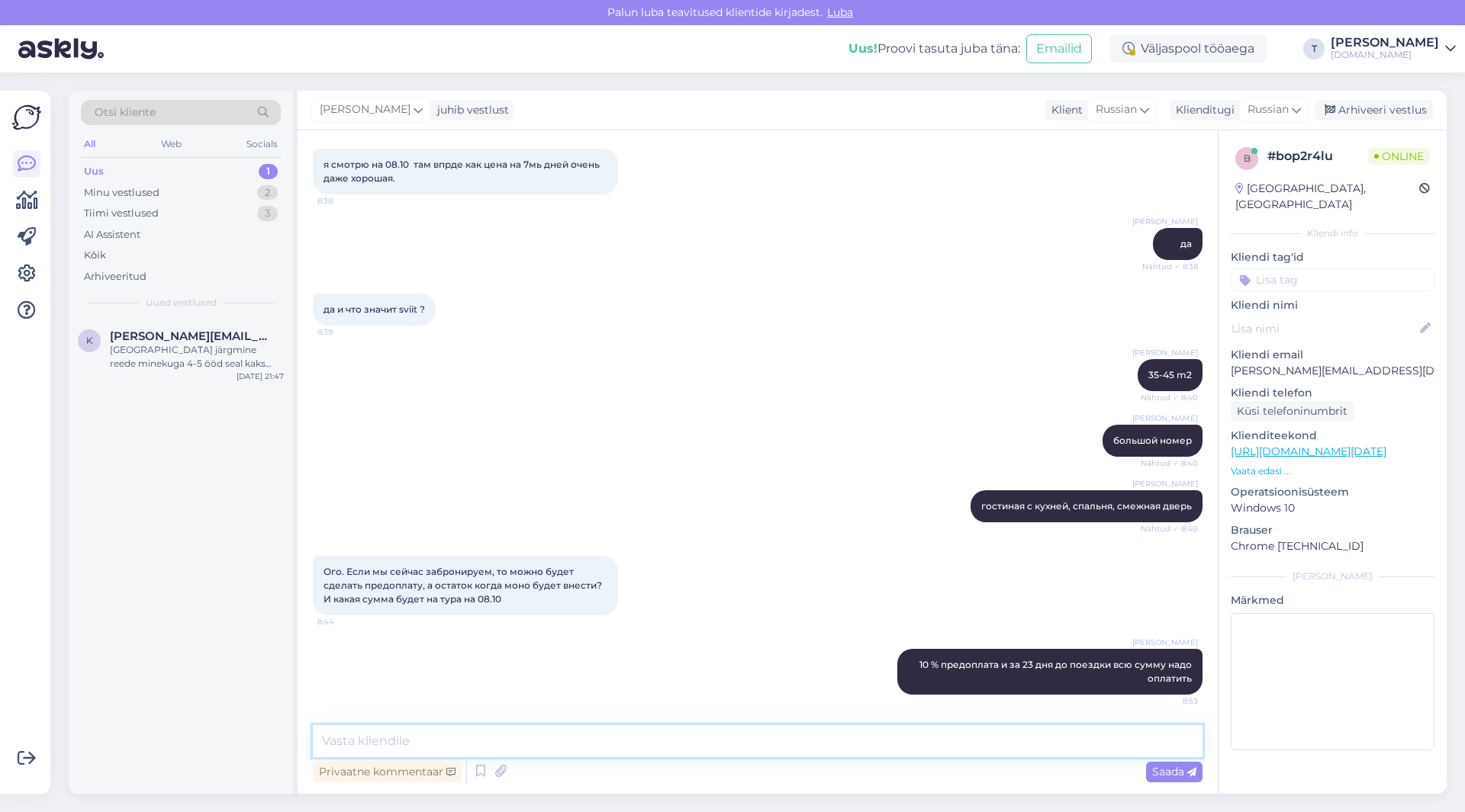
click at [637, 751] on textarea at bounding box center [758, 742] width 890 height 32
type textarea "и если я бронирую то оплата до позднего вечера есть"
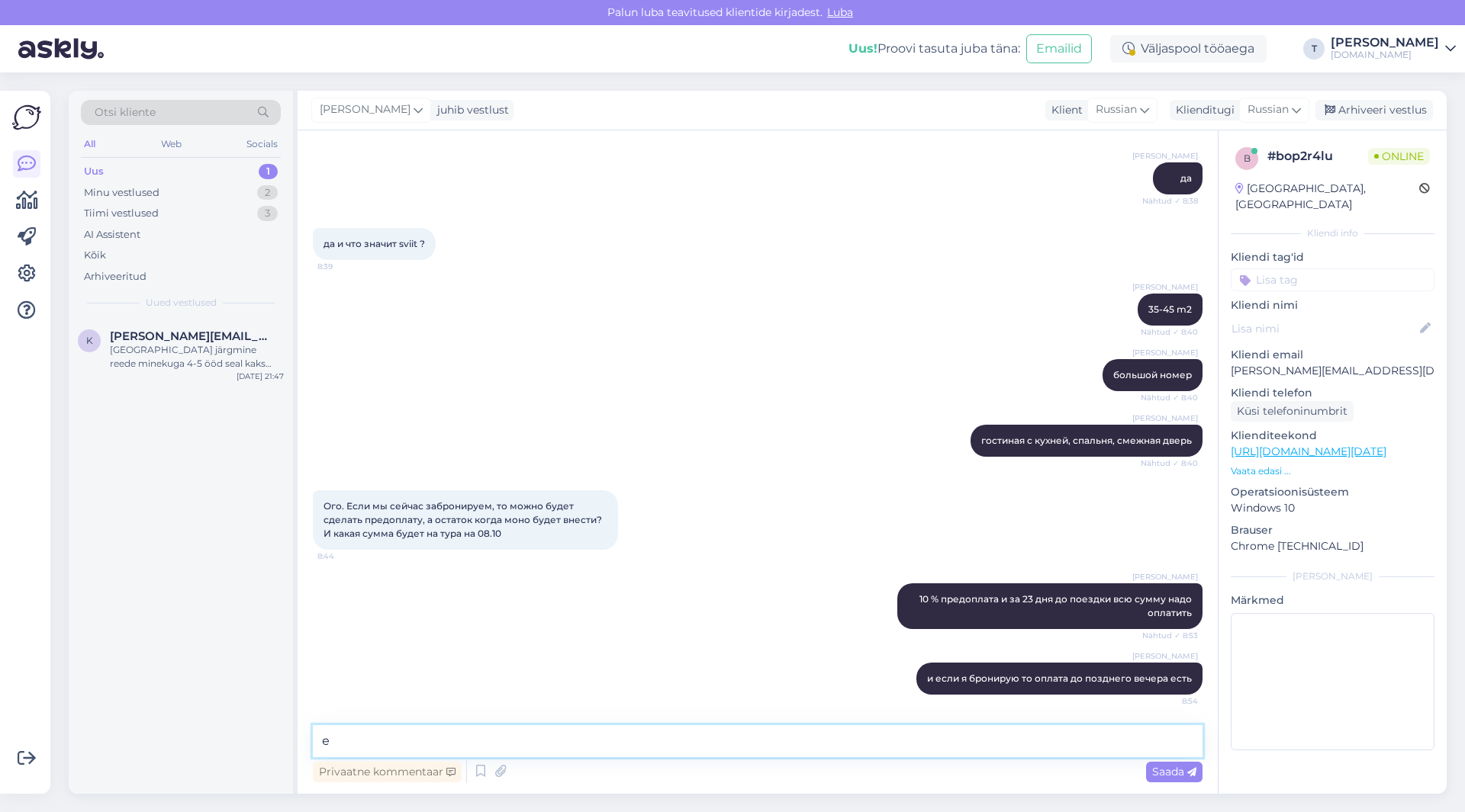
scroll to position [2346, 0]
type textarea "если желаете могу забронировать"
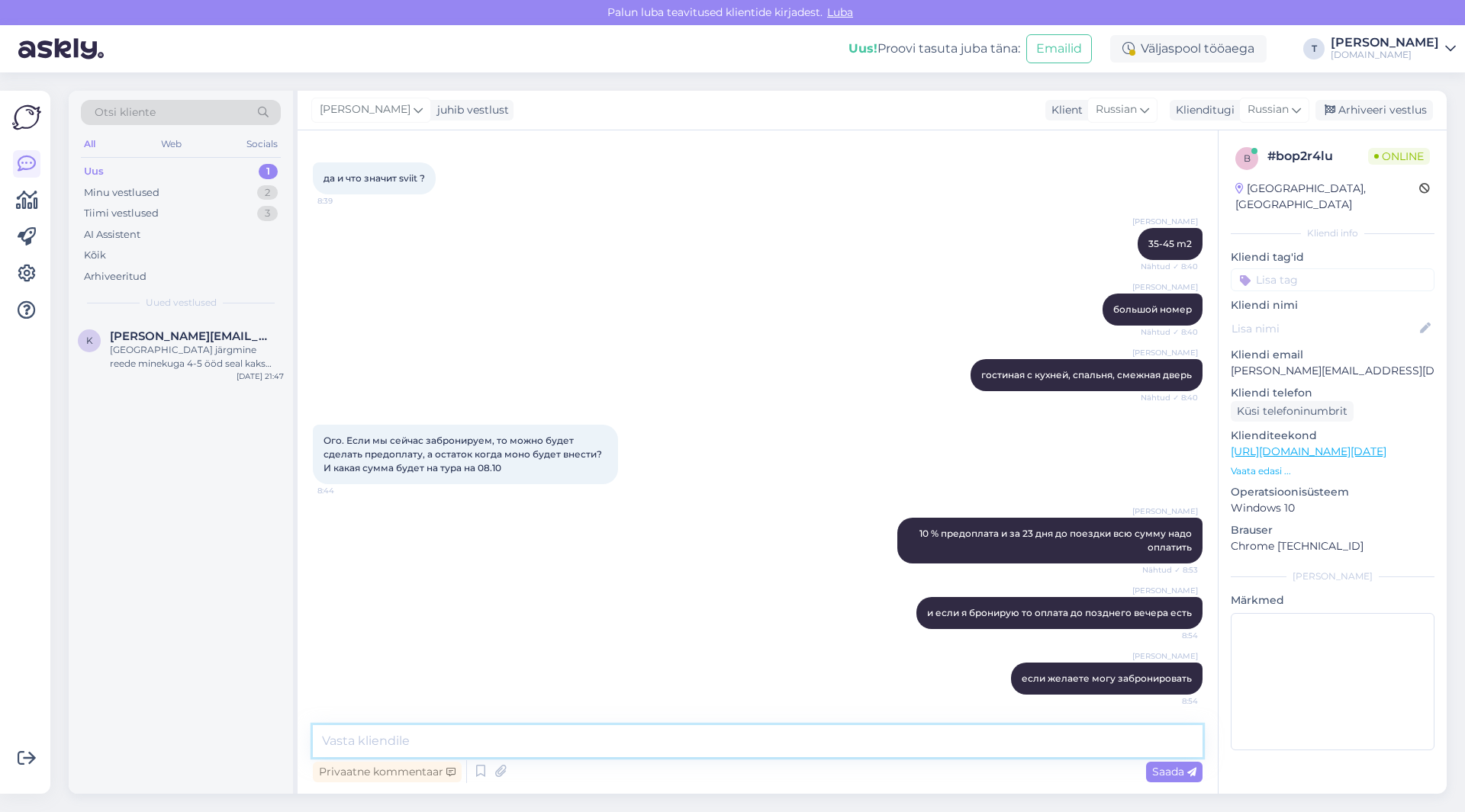
scroll to position [2411, 0]
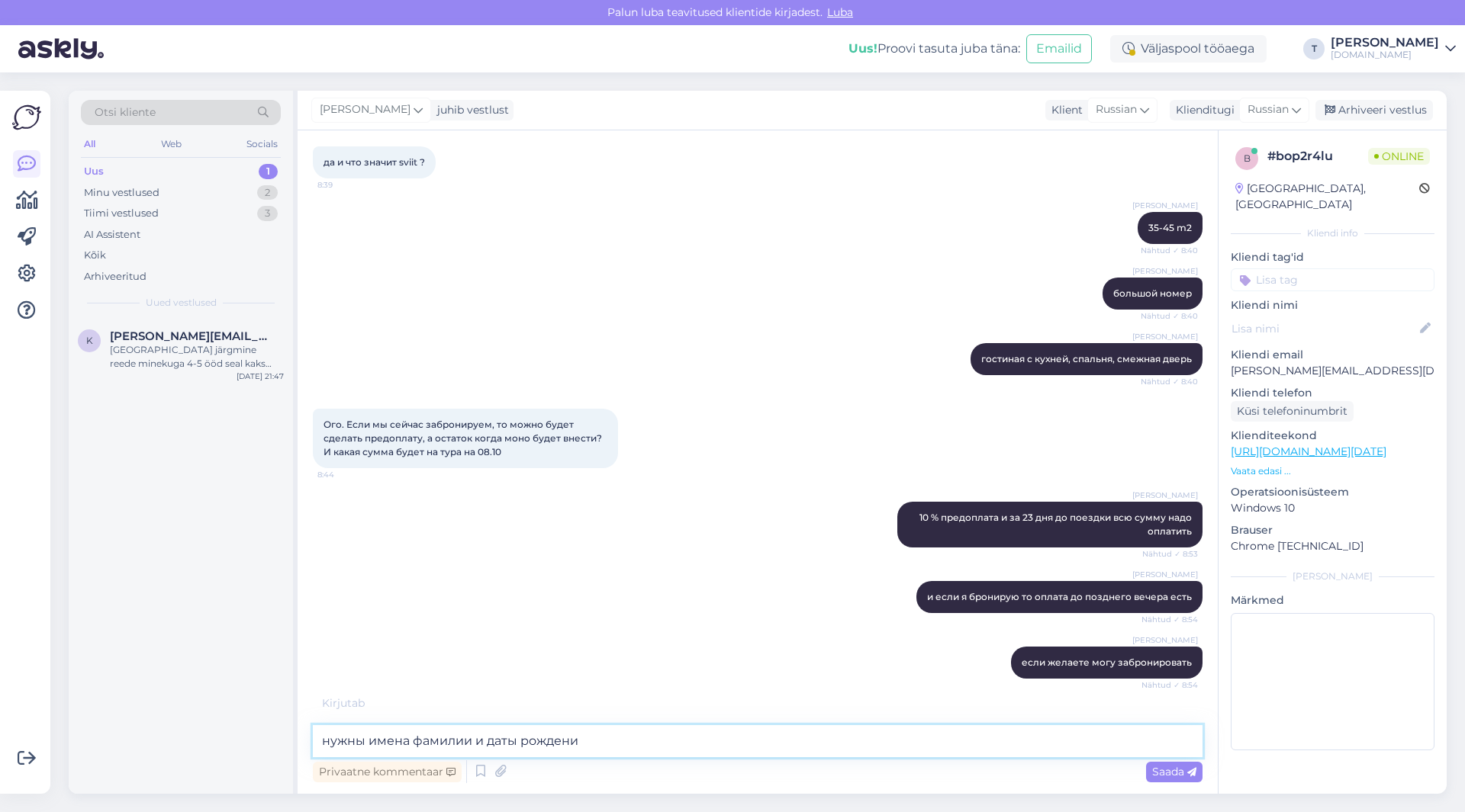
type textarea "нужны имена фамилии и даты рождения"
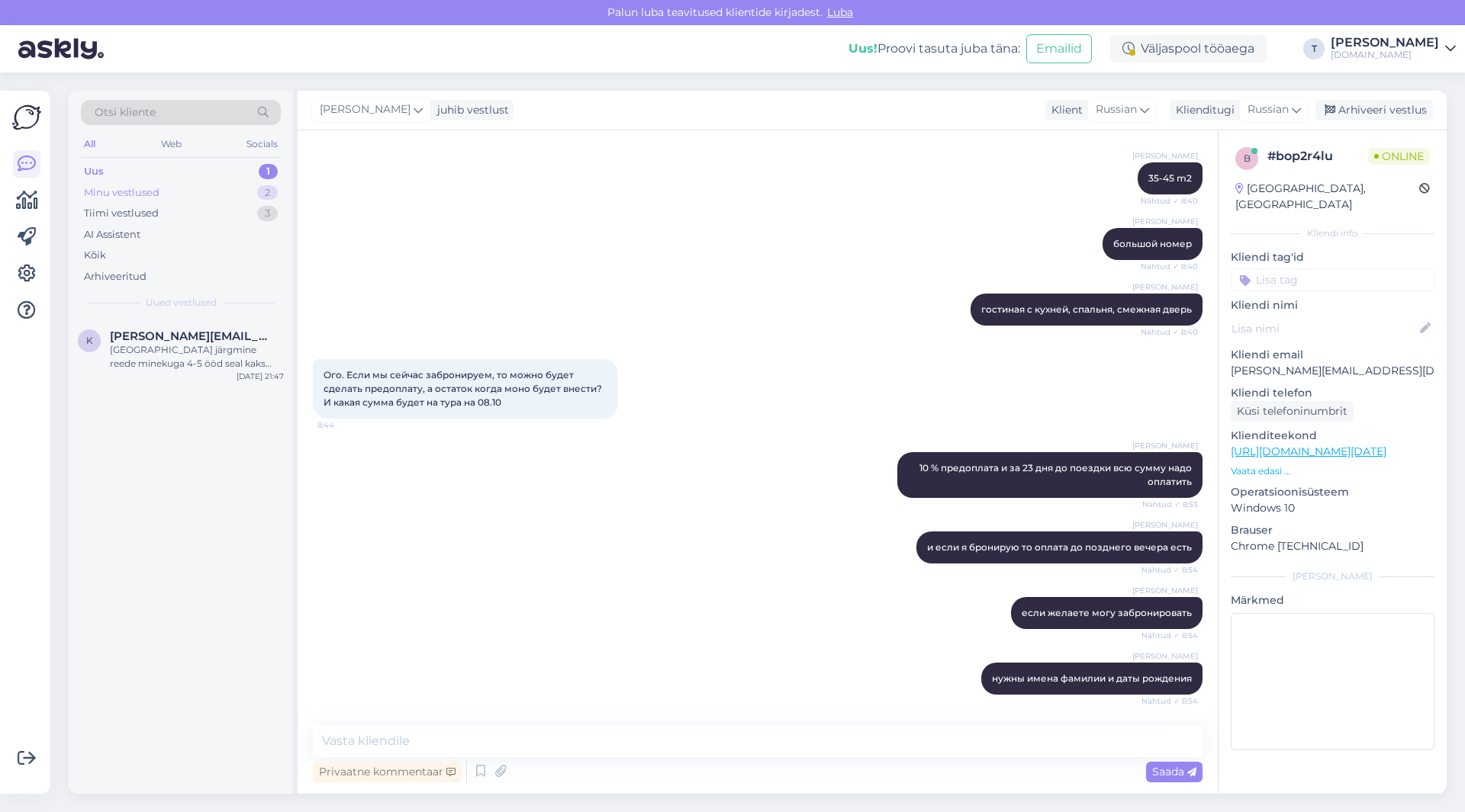
click at [167, 189] on div "Minu vestlused 2" at bounding box center [180, 194] width 200 height 22
click at [167, 161] on div "Uus 1" at bounding box center [180, 172] width 200 height 22
click at [168, 183] on div "Minu vestlused 2" at bounding box center [180, 194] width 200 height 22
click at [203, 342] on span "[PERSON_NAME][EMAIL_ADDRESS][DOMAIN_NAME]" at bounding box center [190, 337] width 159 height 14
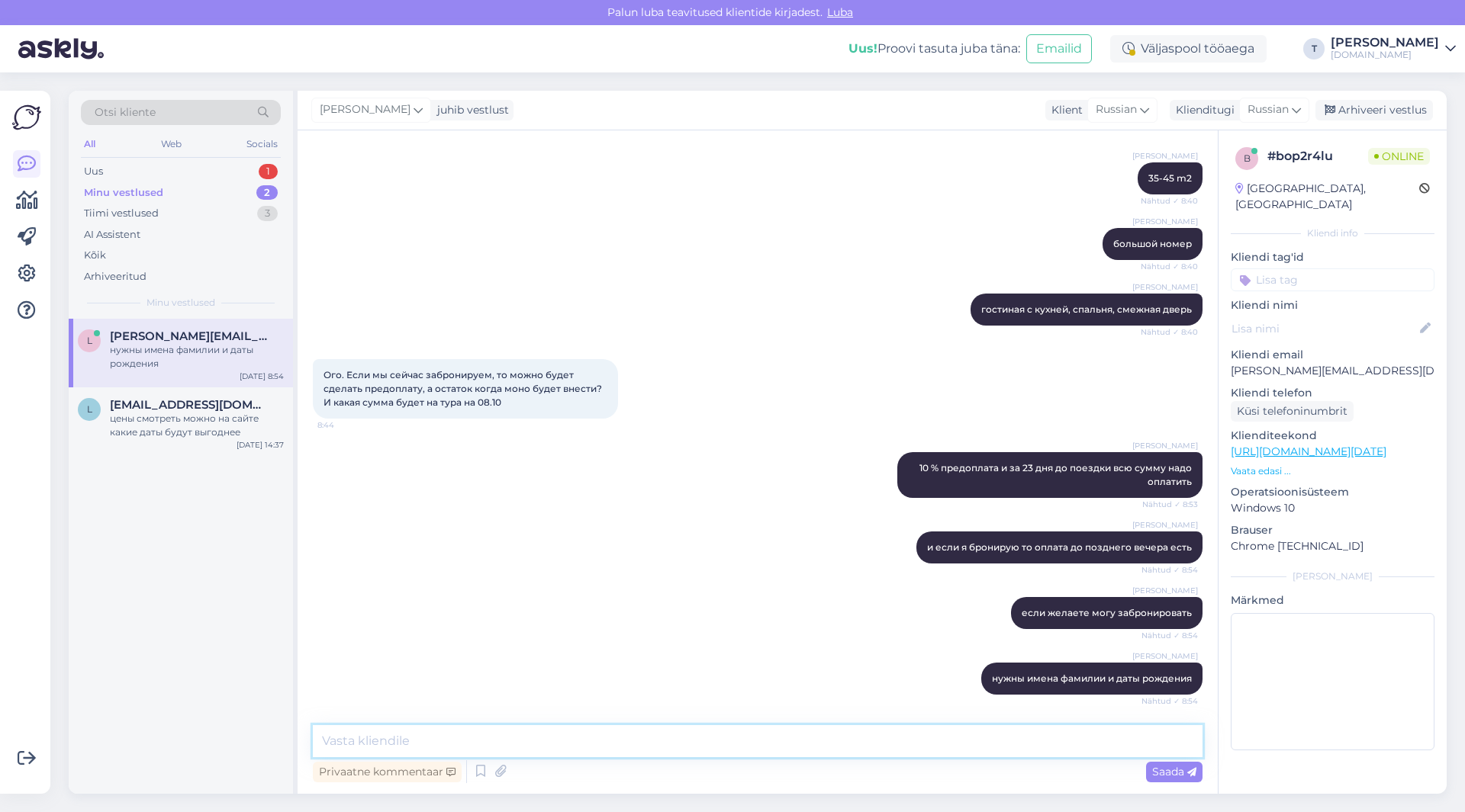
click at [686, 750] on textarea at bounding box center [758, 742] width 890 height 32
type textarea "ж"
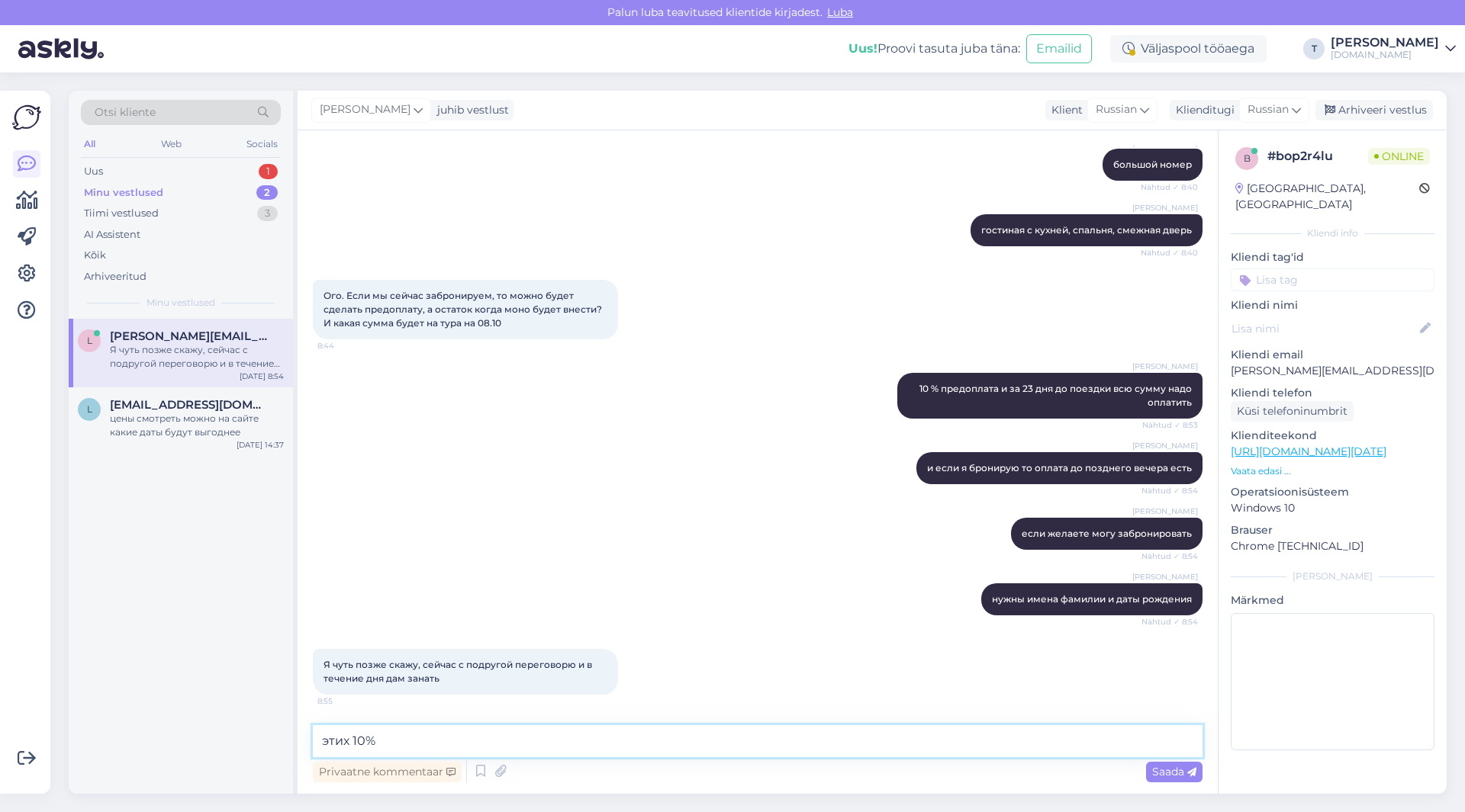
click at [413, 738] on textarea "этих 10%" at bounding box center [758, 742] width 890 height 32
type textarea "этих 10% будут 120 евро примерно"
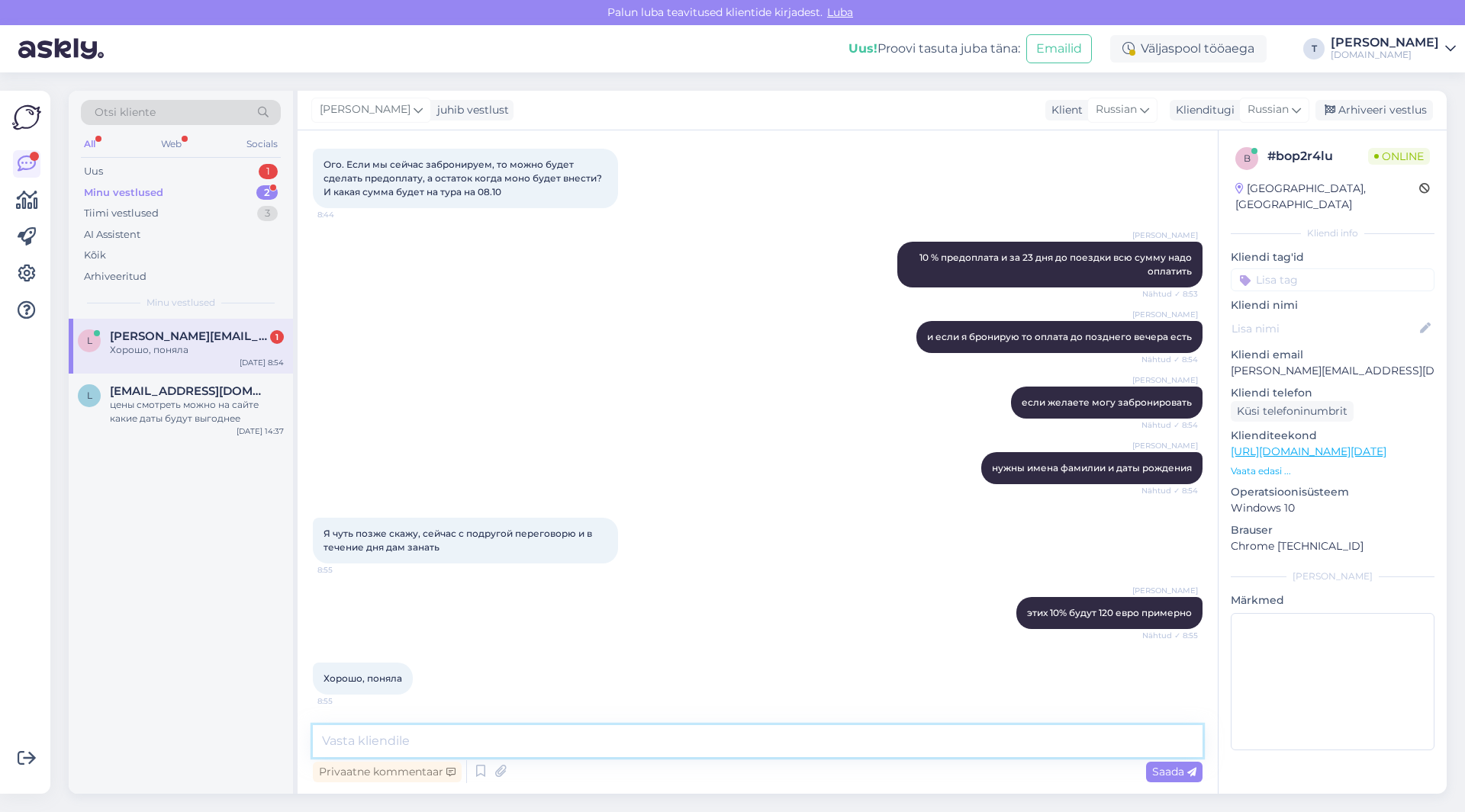
scroll to position [2687, 0]
click at [203, 185] on div "Minu vestlused 2" at bounding box center [180, 194] width 200 height 22
click at [196, 344] on div "Хорошо, поняла" at bounding box center [197, 350] width 174 height 14
